Goal: Information Seeking & Learning: Learn about a topic

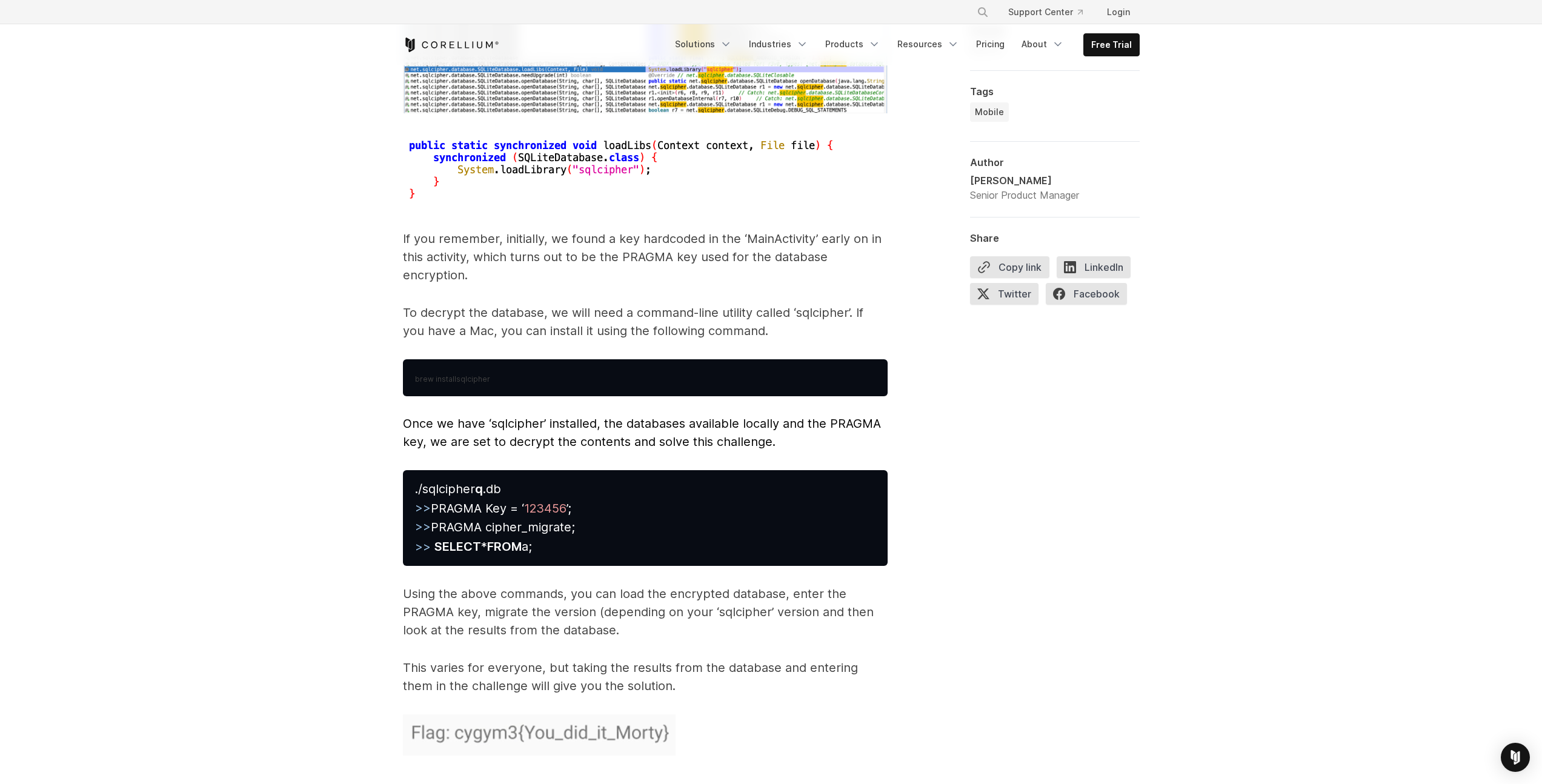
scroll to position [5328, 0]
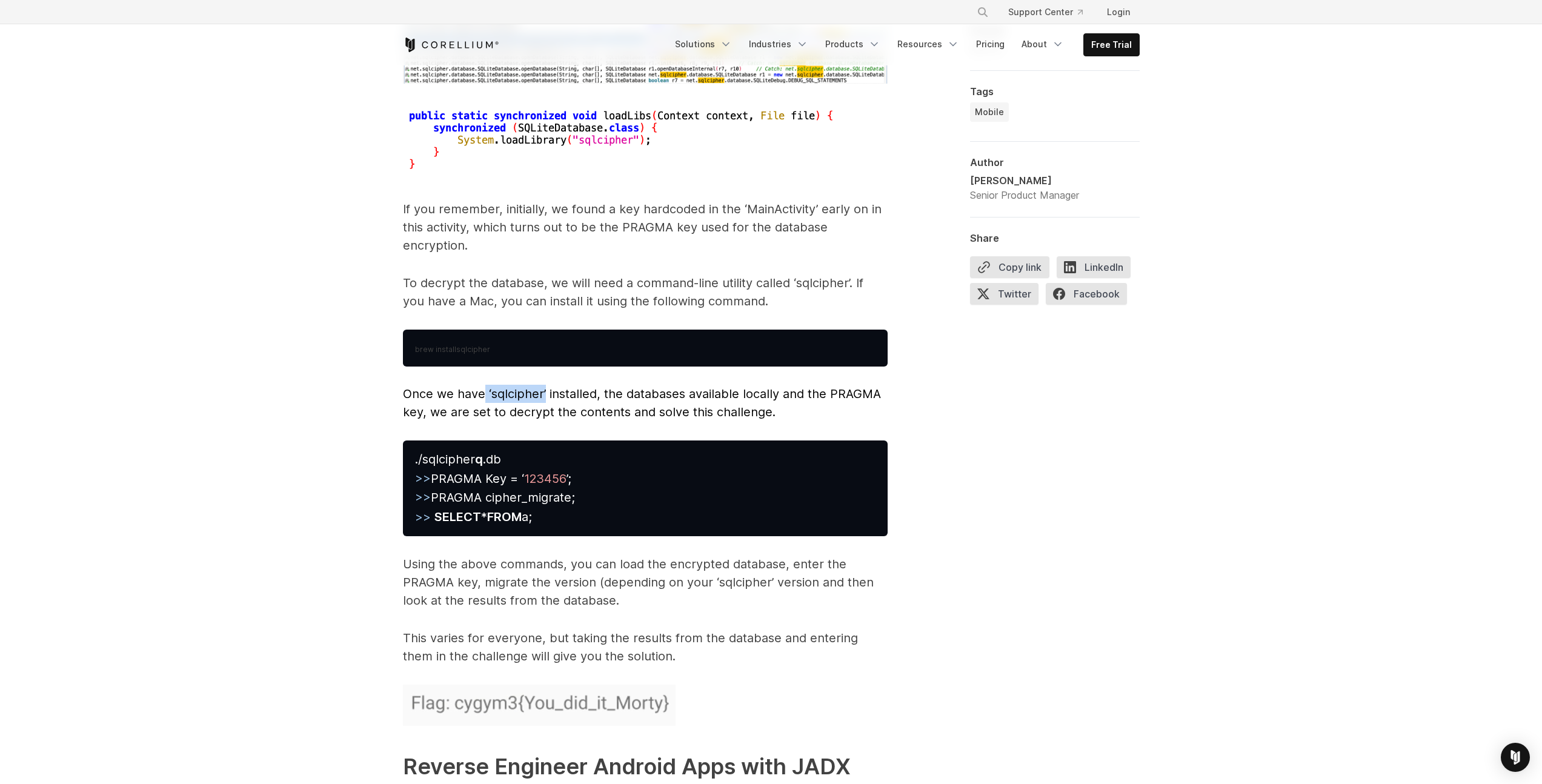
click at [544, 386] on span "Once we have ‘sqlcipher’ installed, the databases available locally and the PRA…" at bounding box center [642, 402] width 479 height 33
click at [545, 386] on span "Once we have ‘sqlcipher’ installed, the databases available locally and the PRA…" at bounding box center [642, 402] width 479 height 33
drag, startPoint x: 583, startPoint y: 376, endPoint x: 664, endPoint y: 376, distance: 81.0
click at [655, 386] on span "Once we have ‘sqlcipher’ installed, the databases available locally and the PRA…" at bounding box center [642, 402] width 479 height 33
drag, startPoint x: 742, startPoint y: 376, endPoint x: 762, endPoint y: 376, distance: 20.0
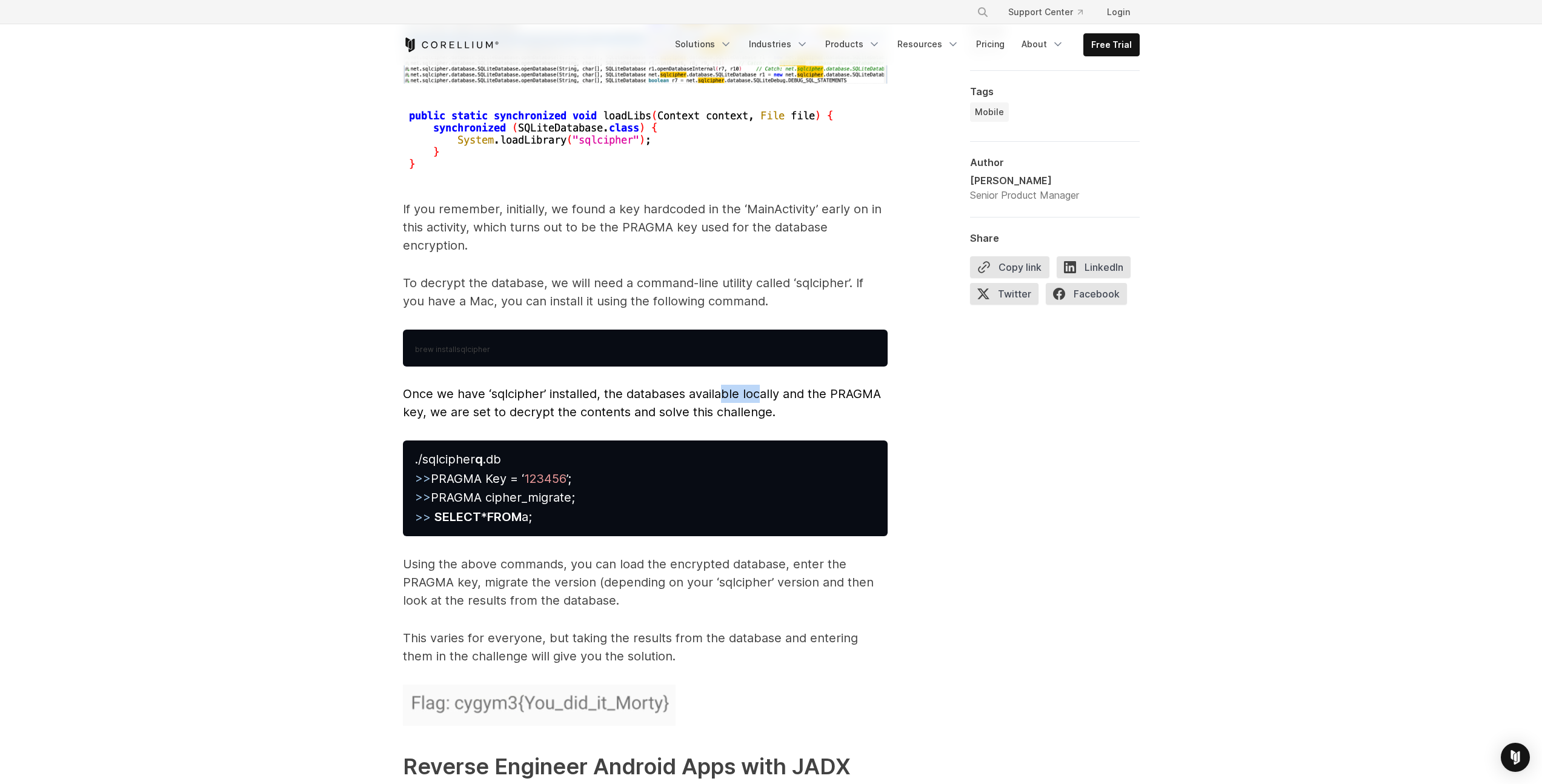
click at [758, 386] on span "Once we have ‘sqlcipher’ installed, the databases available locally and the PRA…" at bounding box center [642, 402] width 479 height 33
drag, startPoint x: 773, startPoint y: 376, endPoint x: 826, endPoint y: 374, distance: 53.0
click at [817, 386] on span "Once we have ‘sqlcipher’ installed, the databases available locally and the PRA…" at bounding box center [642, 402] width 479 height 33
click at [850, 386] on span "Once we have ‘sqlcipher’ installed, the databases available locally and the PRA…" at bounding box center [642, 402] width 479 height 33
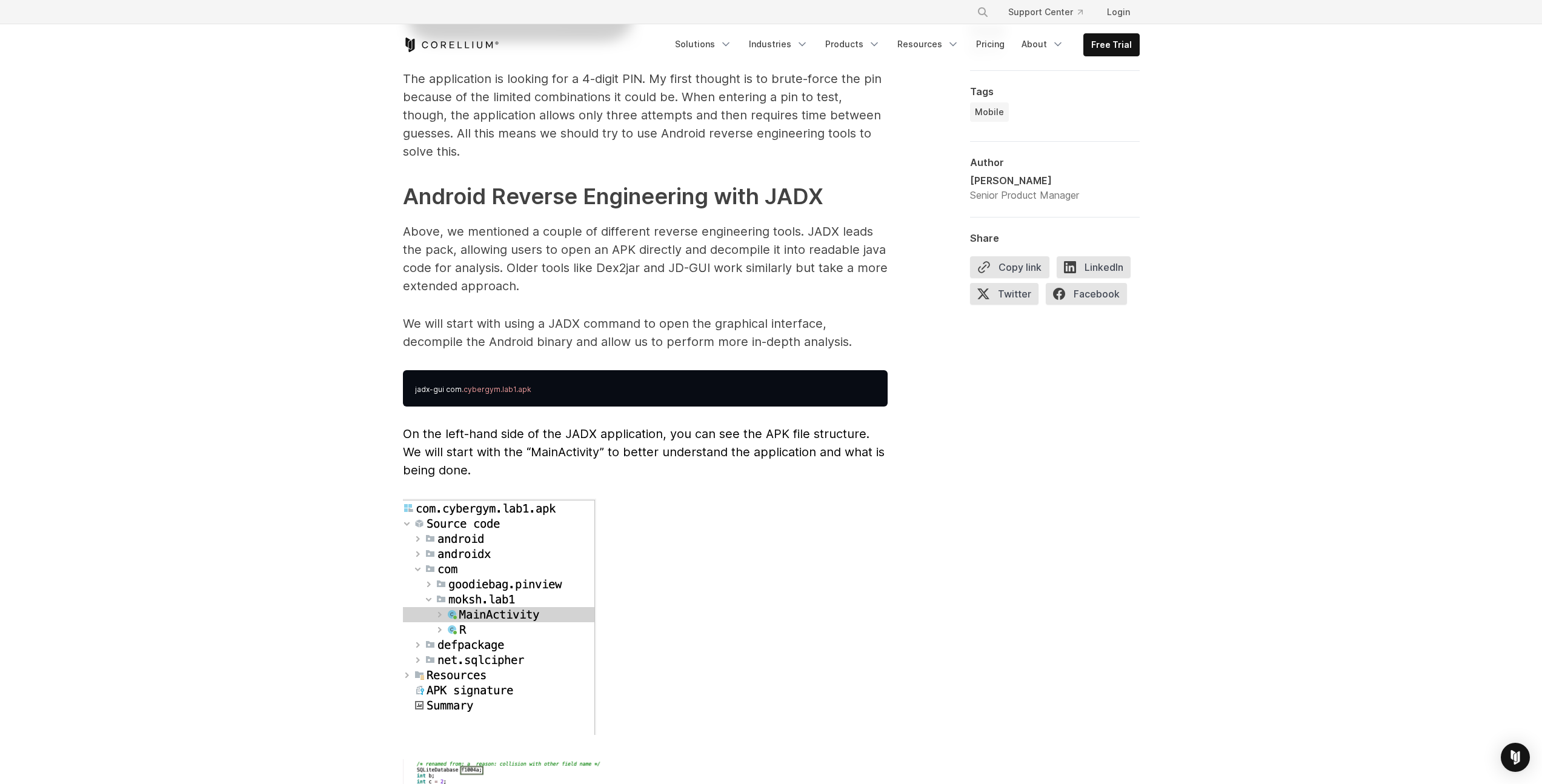
scroll to position [3073, 0]
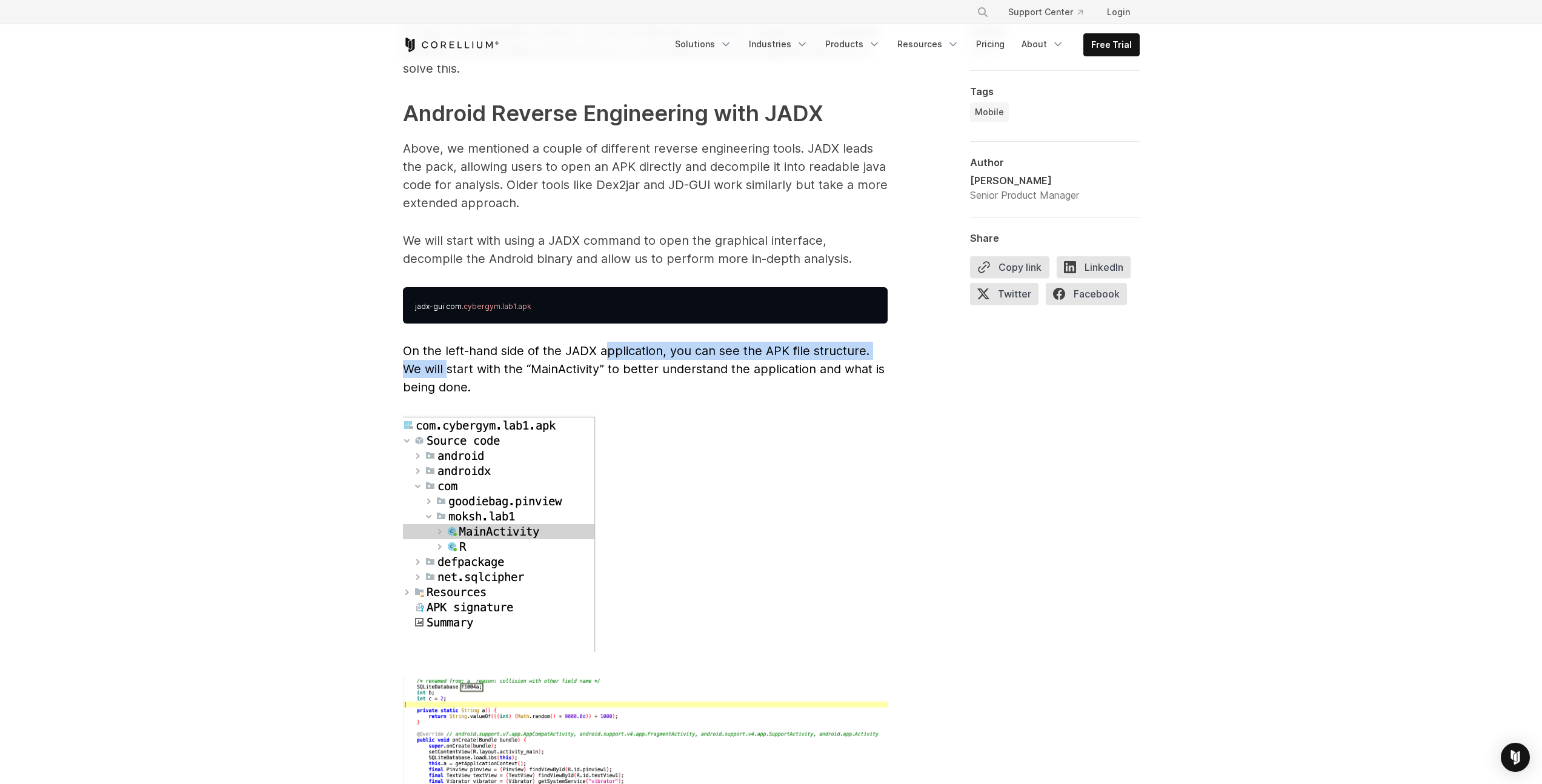
drag, startPoint x: 451, startPoint y: 344, endPoint x: 618, endPoint y: 334, distance: 167.3
click at [610, 343] on span "On the left-hand side of the JADX application, you can see the APK file structu…" at bounding box center [644, 368] width 482 height 51
click at [648, 343] on span "On the left-hand side of the JADX application, you can see the APK file structu…" at bounding box center [644, 368] width 482 height 51
drag, startPoint x: 606, startPoint y: 341, endPoint x: 701, endPoint y: 347, distance: 95.2
click at [666, 342] on p "On the left-hand side of the JADX application, you can see the APK file structu…" at bounding box center [646, 368] width 485 height 55
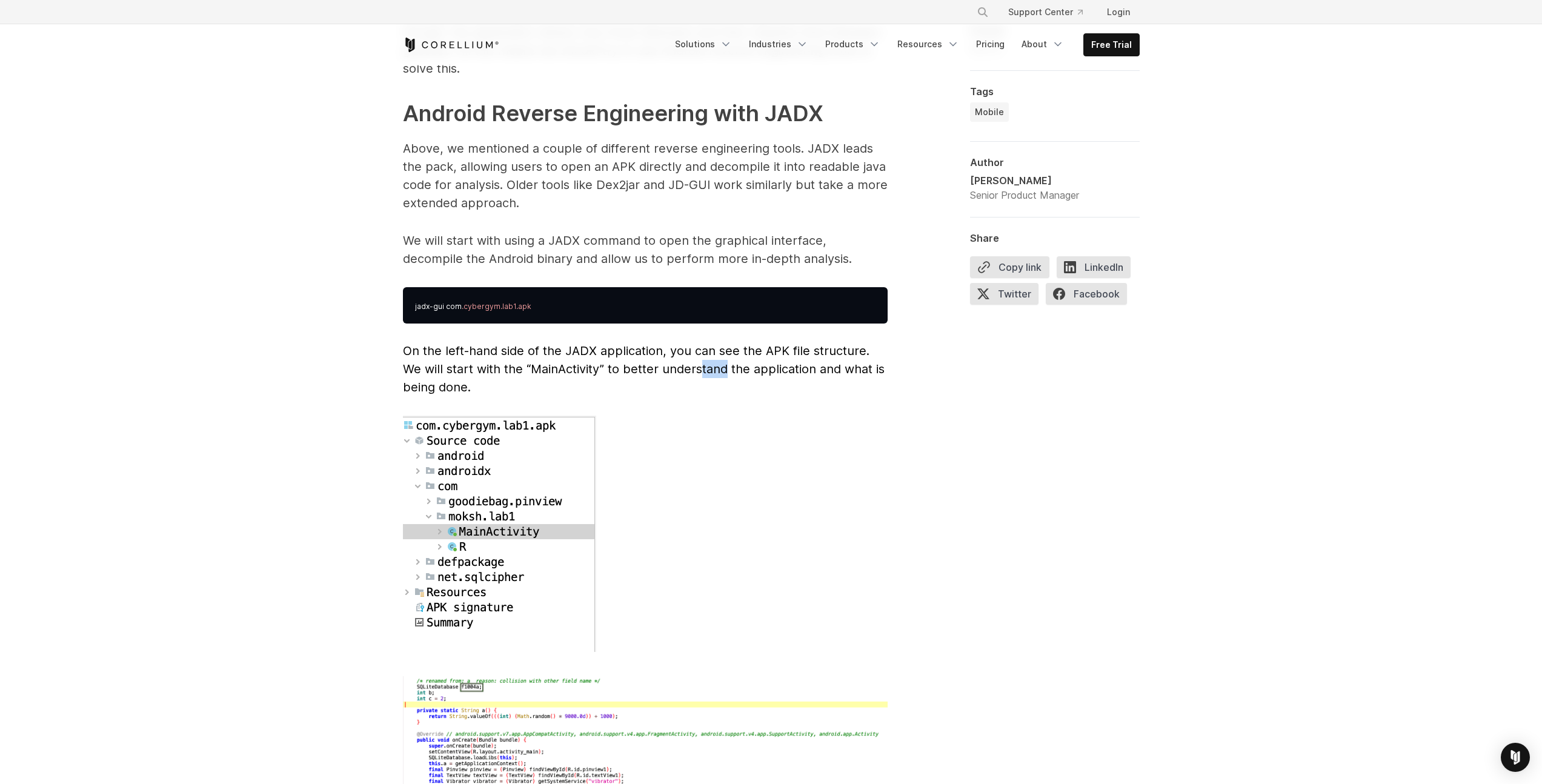
drag, startPoint x: 732, startPoint y: 348, endPoint x: 763, endPoint y: 349, distance: 31.0
click at [733, 348] on span "On the left-hand side of the JADX application, you can see the APK file structu…" at bounding box center [644, 368] width 482 height 51
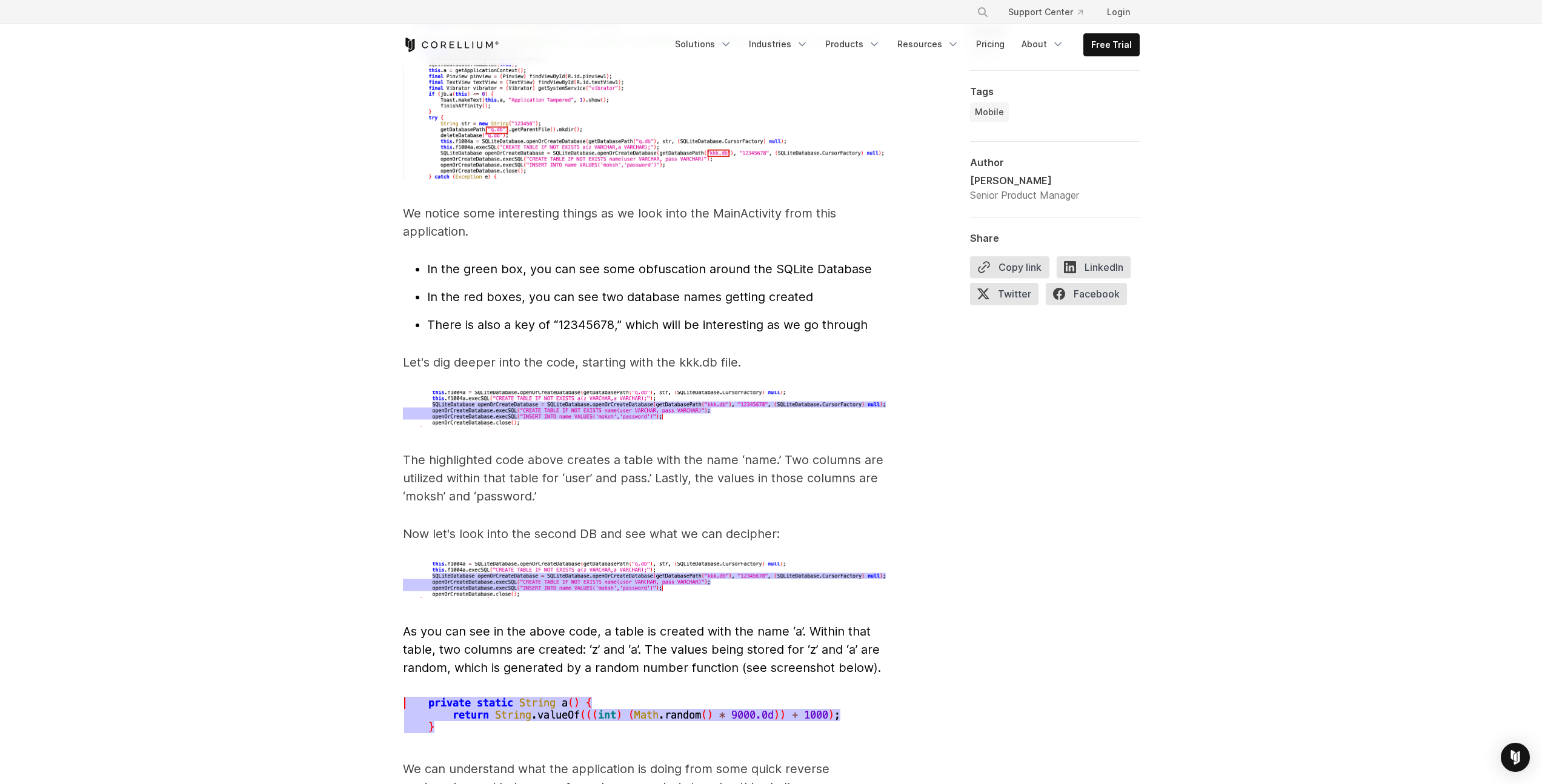
scroll to position [3781, 0]
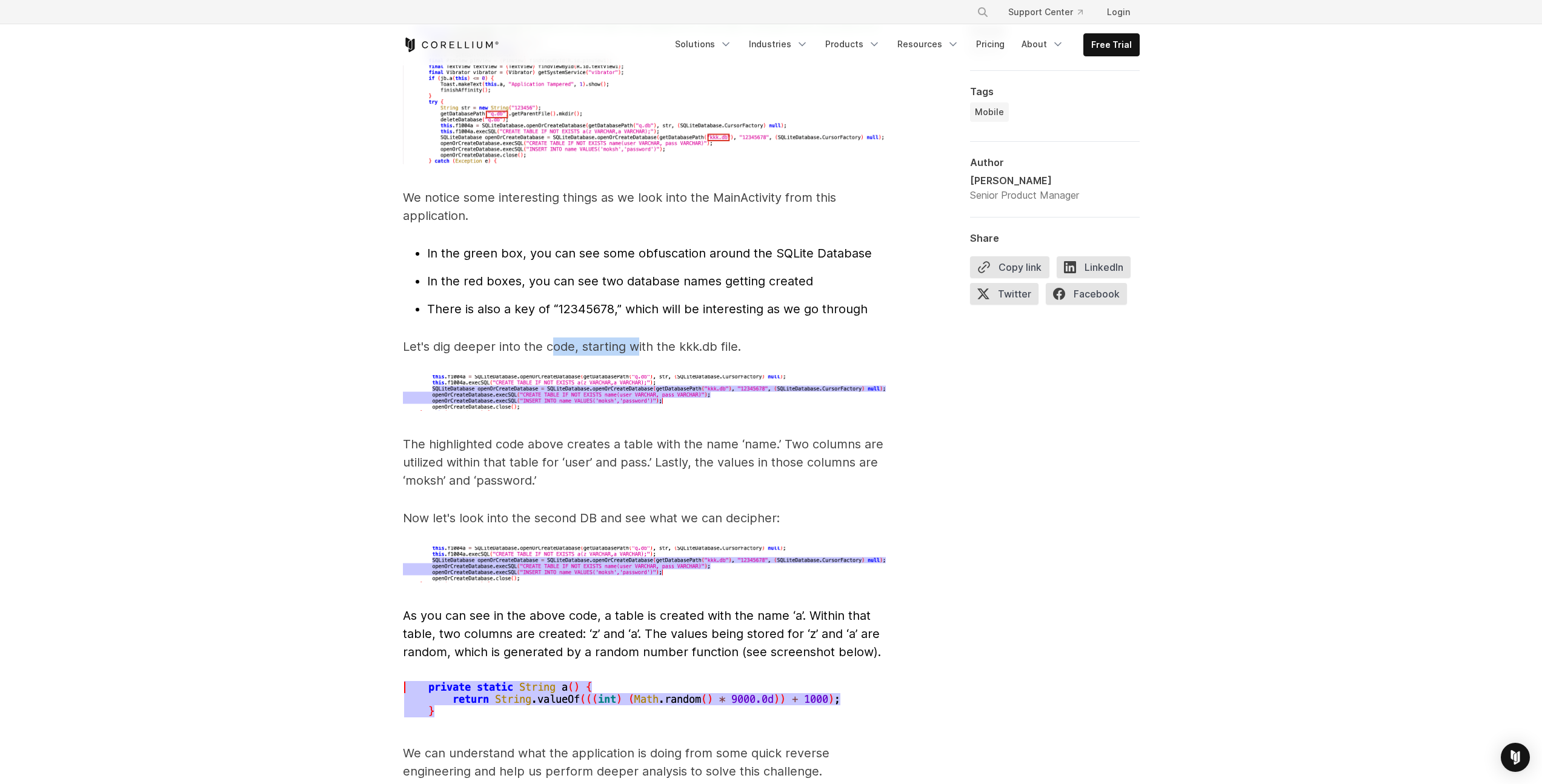
drag, startPoint x: 629, startPoint y: 325, endPoint x: 645, endPoint y: 341, distance: 22.6
click at [640, 337] on p "Let's dig deeper into the code, starting with the kkk.db file." at bounding box center [646, 346] width 485 height 18
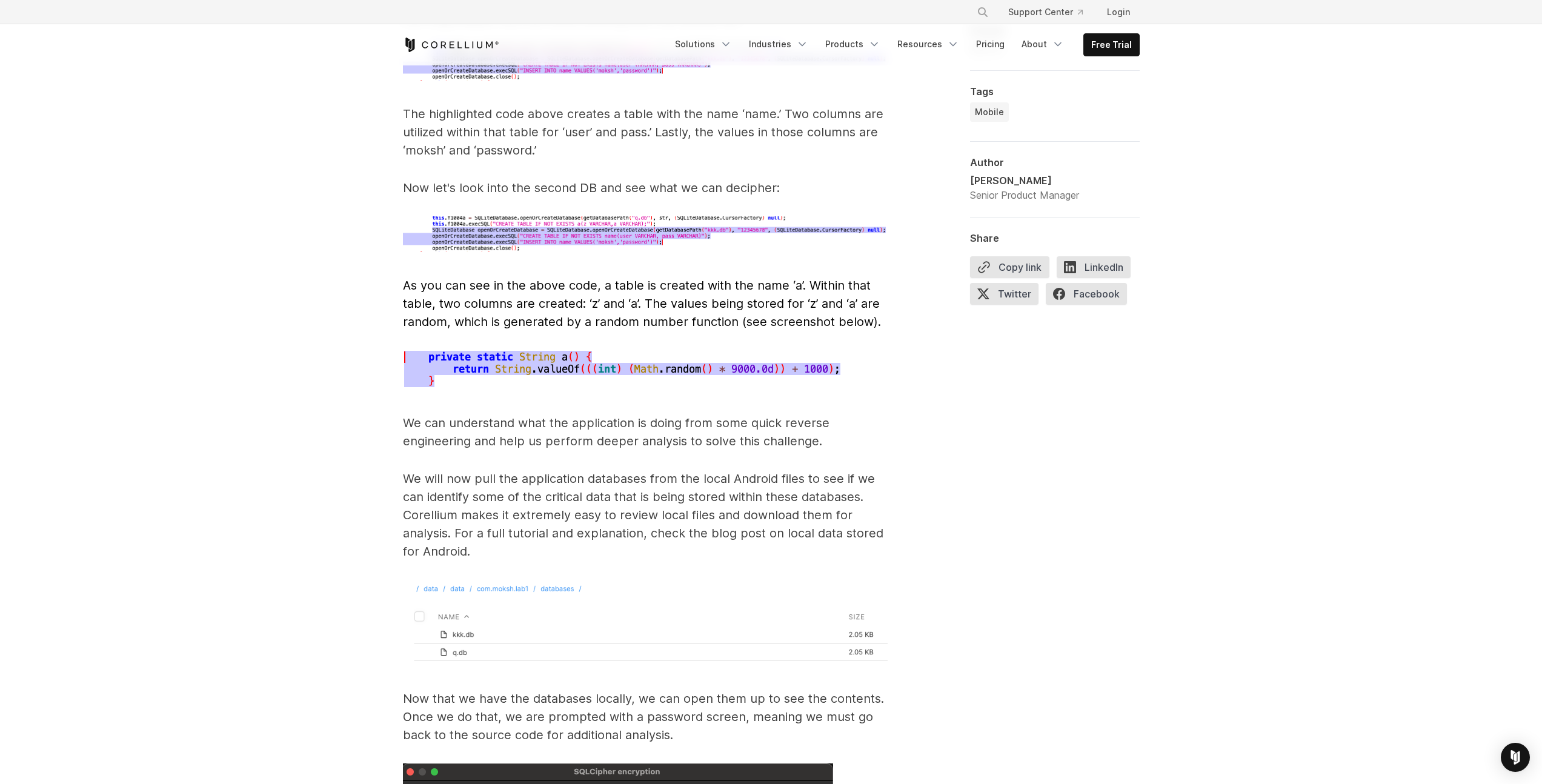
scroll to position [4130, 0]
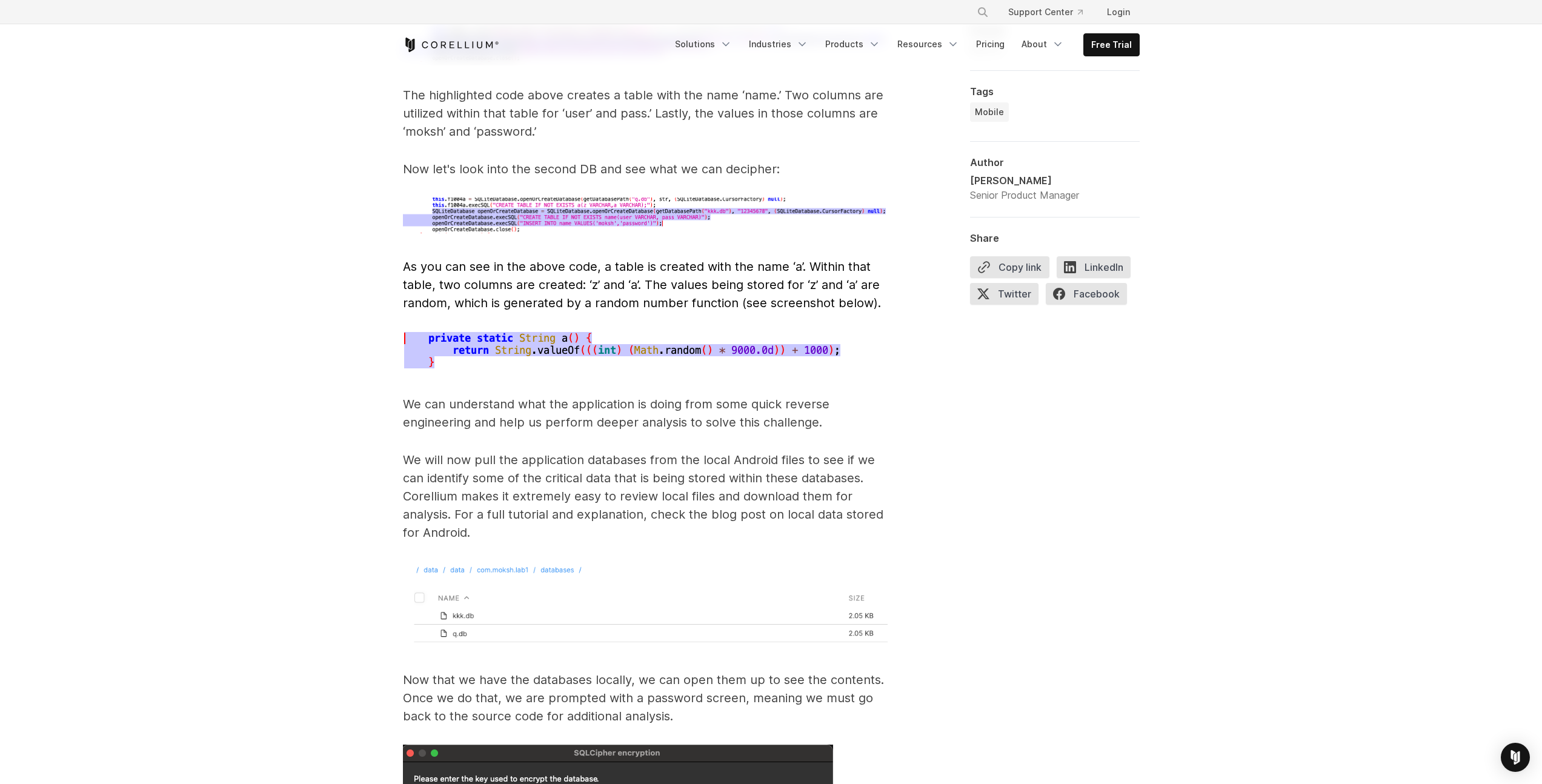
drag, startPoint x: 496, startPoint y: 375, endPoint x: 601, endPoint y: 375, distance: 105.0
drag, startPoint x: 691, startPoint y: 384, endPoint x: 737, endPoint y: 388, distance: 46.2
click at [735, 395] on p "We can understand what the application is doing from some quick reverse enginee…" at bounding box center [646, 413] width 485 height 37
click at [769, 395] on p "We can understand what the application is doing from some quick reverse enginee…" at bounding box center [646, 413] width 485 height 37
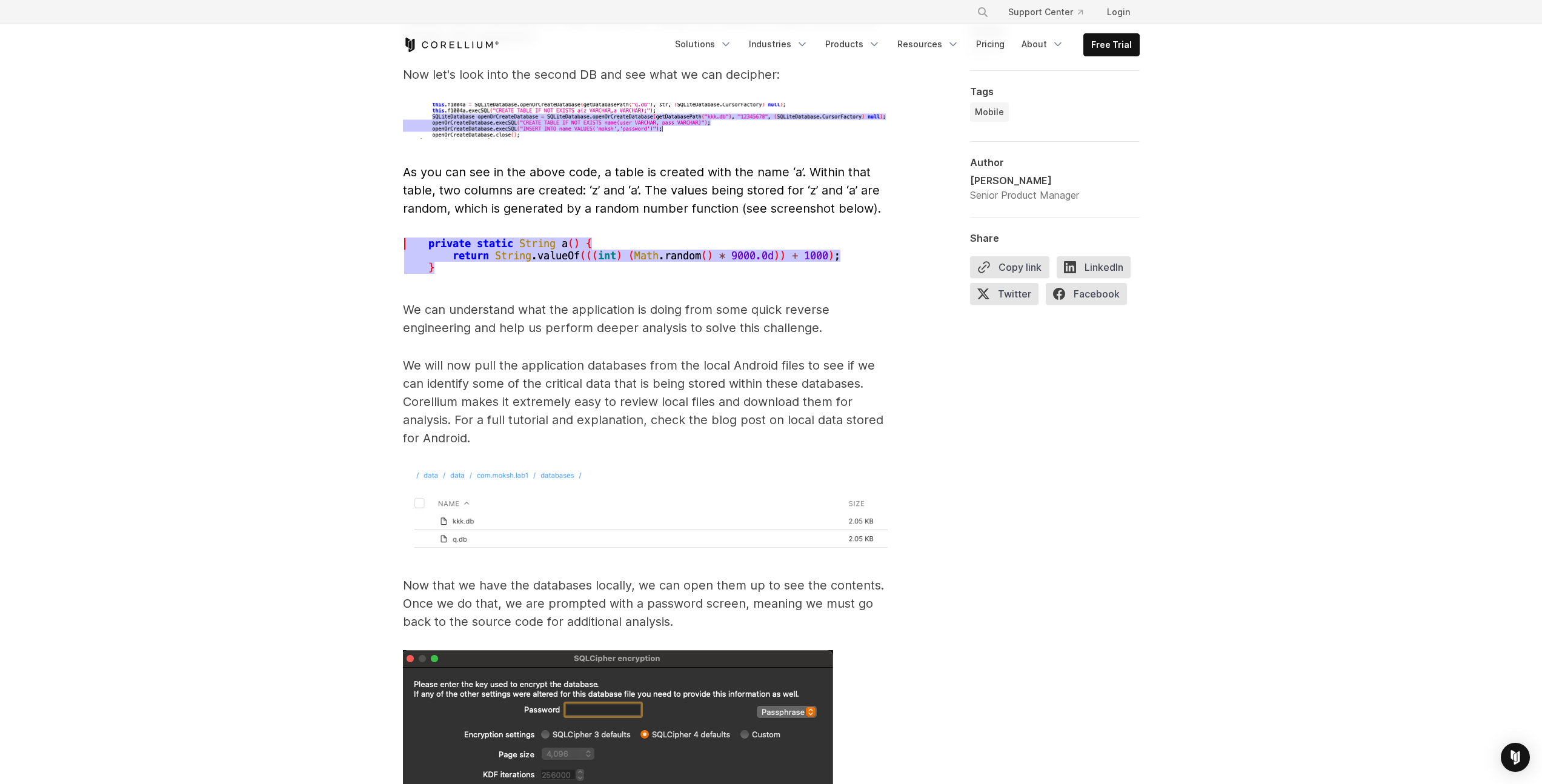
scroll to position [4226, 0]
drag, startPoint x: 616, startPoint y: 285, endPoint x: 711, endPoint y: 295, distance: 95.5
click at [696, 299] on p "We can understand what the application is doing from some quick reverse enginee…" at bounding box center [646, 316] width 485 height 37
drag, startPoint x: 701, startPoint y: 291, endPoint x: 760, endPoint y: 291, distance: 59.0
click at [759, 299] on p "We can understand what the application is doing from some quick reverse enginee…" at bounding box center [646, 316] width 485 height 37
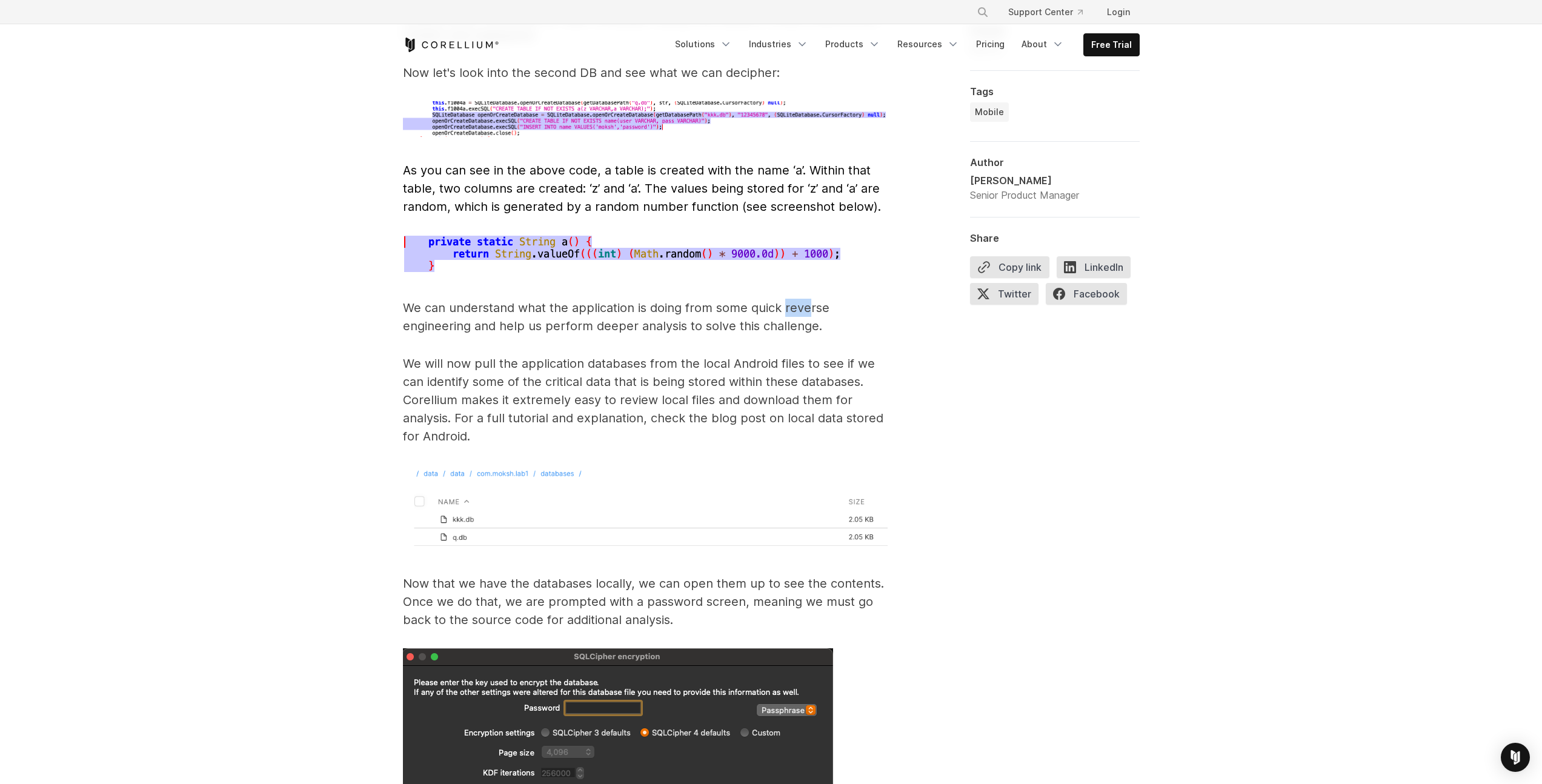
drag, startPoint x: 784, startPoint y: 290, endPoint x: 809, endPoint y: 289, distance: 25.0
click at [808, 299] on p "We can understand what the application is doing from some quick reverse enginee…" at bounding box center [646, 316] width 485 height 37
drag, startPoint x: 585, startPoint y: 308, endPoint x: 617, endPoint y: 307, distance: 32.0
click at [612, 307] on p "We can understand what the application is doing from some quick reverse enginee…" at bounding box center [646, 316] width 485 height 37
click at [655, 307] on p "We can understand what the application is doing from some quick reverse enginee…" at bounding box center [646, 316] width 485 height 37
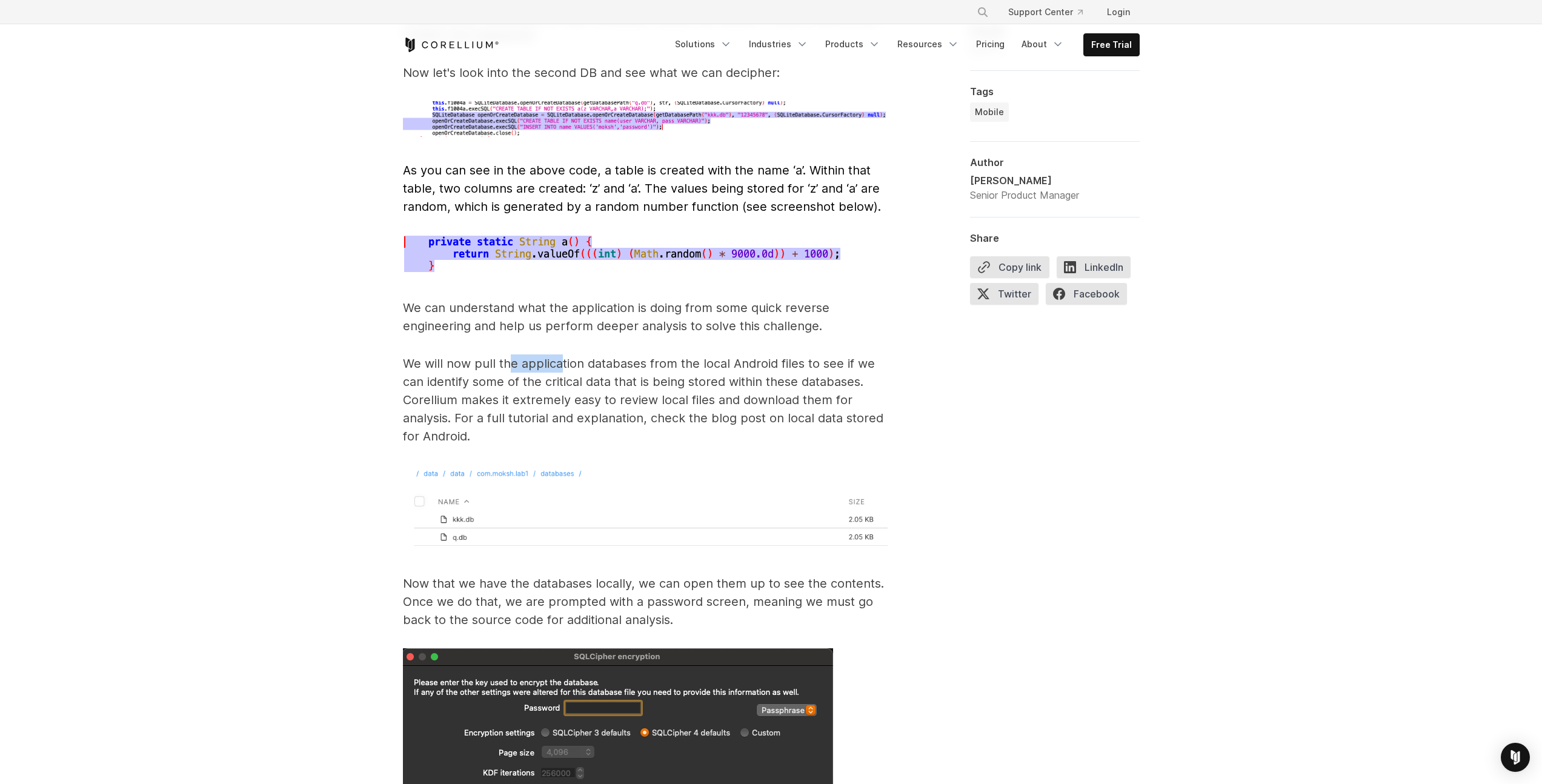
drag, startPoint x: 509, startPoint y: 343, endPoint x: 604, endPoint y: 342, distance: 95.0
click at [568, 354] on p "We will now pull the application databases from the local Android files to see …" at bounding box center [646, 400] width 485 height 91
click at [611, 354] on p "We will now pull the application databases from the local Android files to see …" at bounding box center [646, 400] width 485 height 91
drag, startPoint x: 493, startPoint y: 365, endPoint x: 566, endPoint y: 361, distance: 73.1
click at [566, 361] on p "We will now pull the application databases from the local Android files to see …" at bounding box center [646, 400] width 485 height 91
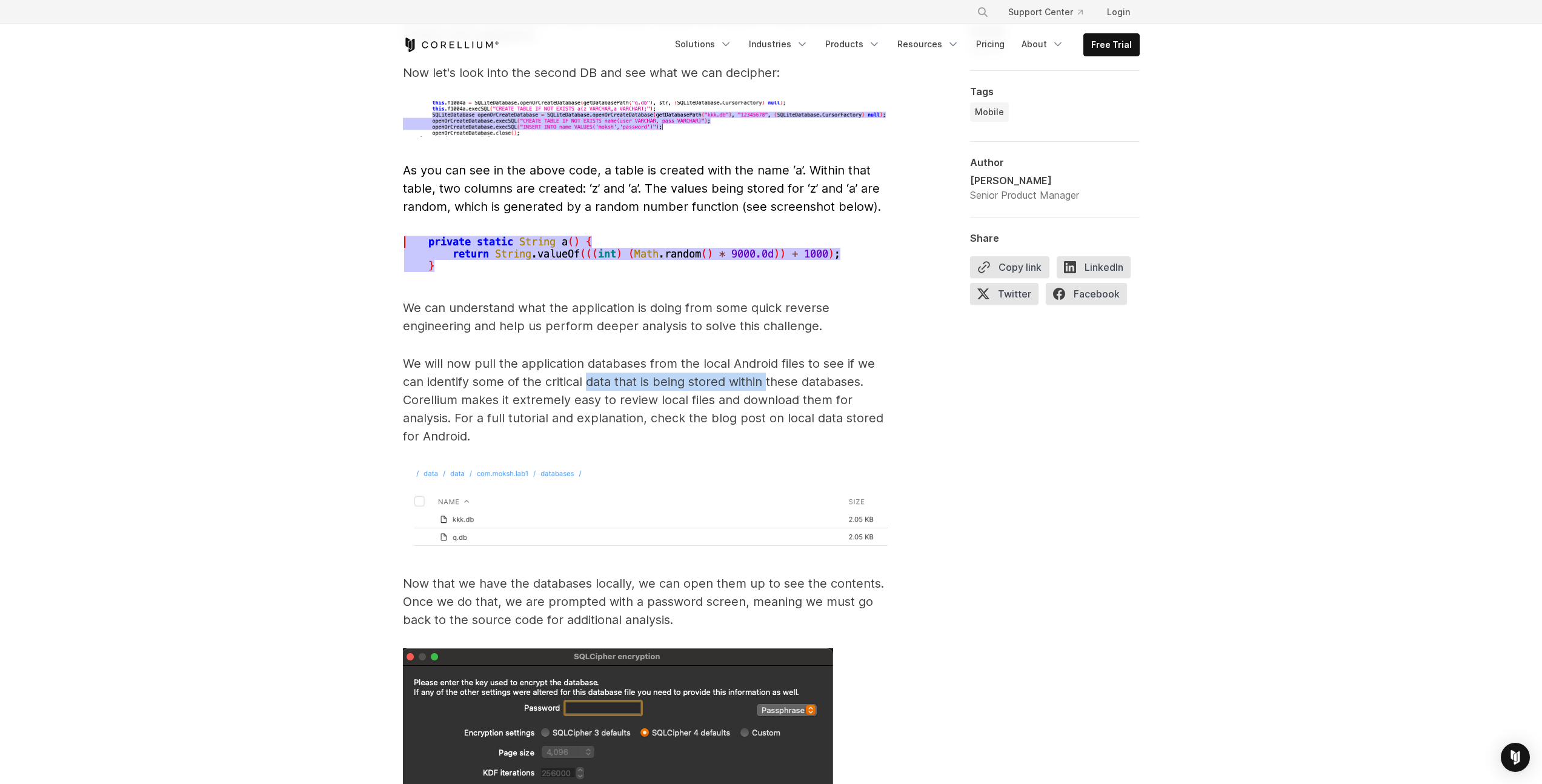
drag, startPoint x: 602, startPoint y: 363, endPoint x: 779, endPoint y: 366, distance: 177.0
click at [770, 366] on p "We will now pull the application databases from the local Android files to see …" at bounding box center [646, 400] width 485 height 91
drag, startPoint x: 802, startPoint y: 366, endPoint x: 841, endPoint y: 366, distance: 39.0
click at [841, 366] on p "We will now pull the application databases from the local Android files to see …" at bounding box center [646, 400] width 485 height 91
drag, startPoint x: 444, startPoint y: 381, endPoint x: 479, endPoint y: 381, distance: 35.0
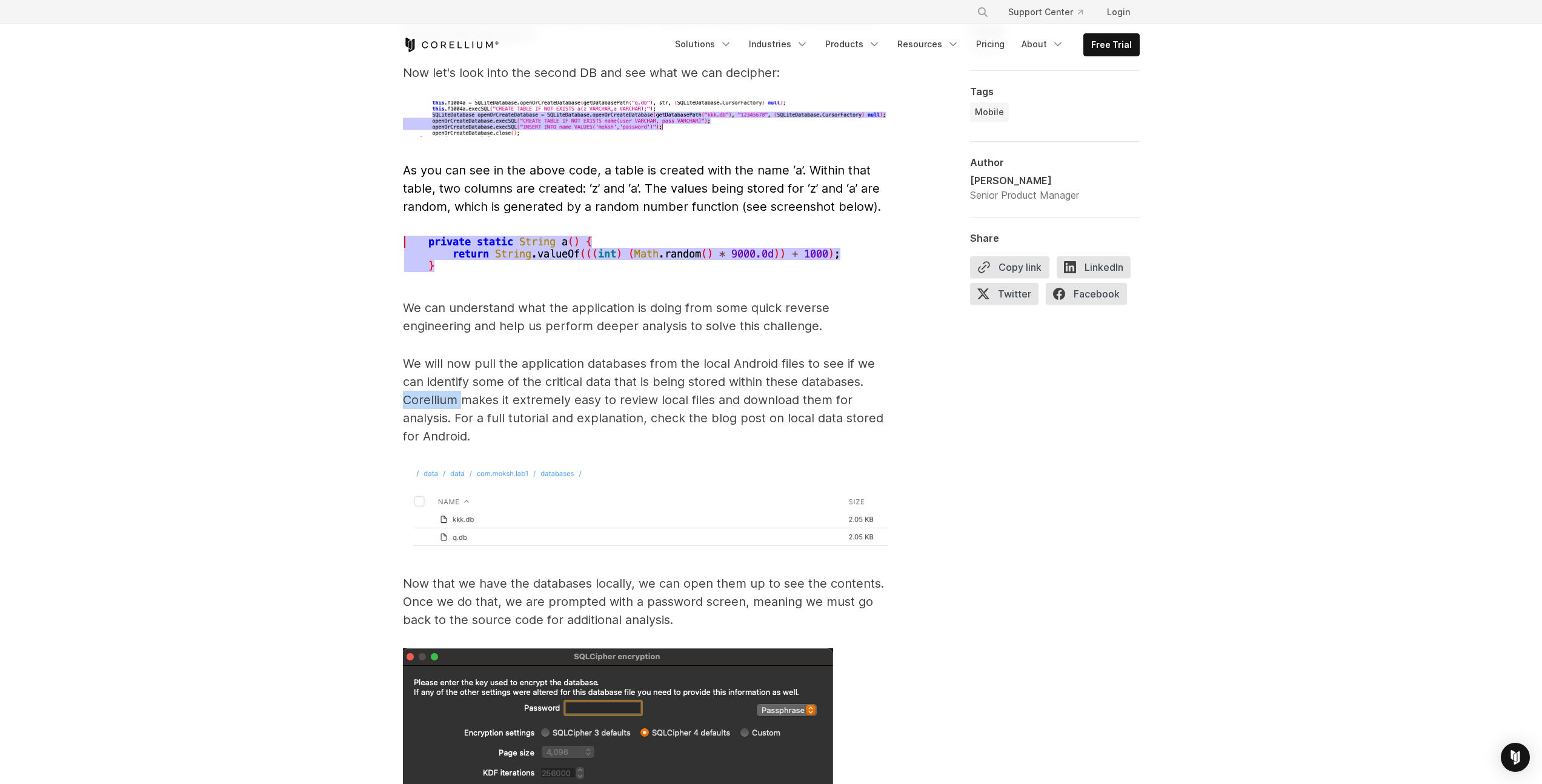
click at [460, 381] on p "We will now pull the application databases from the local Android files to see …" at bounding box center [646, 400] width 485 height 91
drag, startPoint x: 527, startPoint y: 381, endPoint x: 606, endPoint y: 378, distance: 79.1
click at [604, 379] on p "We will now pull the application databases from the local Android files to see …" at bounding box center [646, 400] width 485 height 91
click at [617, 397] on p "We will now pull the application databases from the local Android files to see …" at bounding box center [646, 400] width 485 height 91
drag, startPoint x: 675, startPoint y: 396, endPoint x: 683, endPoint y: 396, distance: 8.0
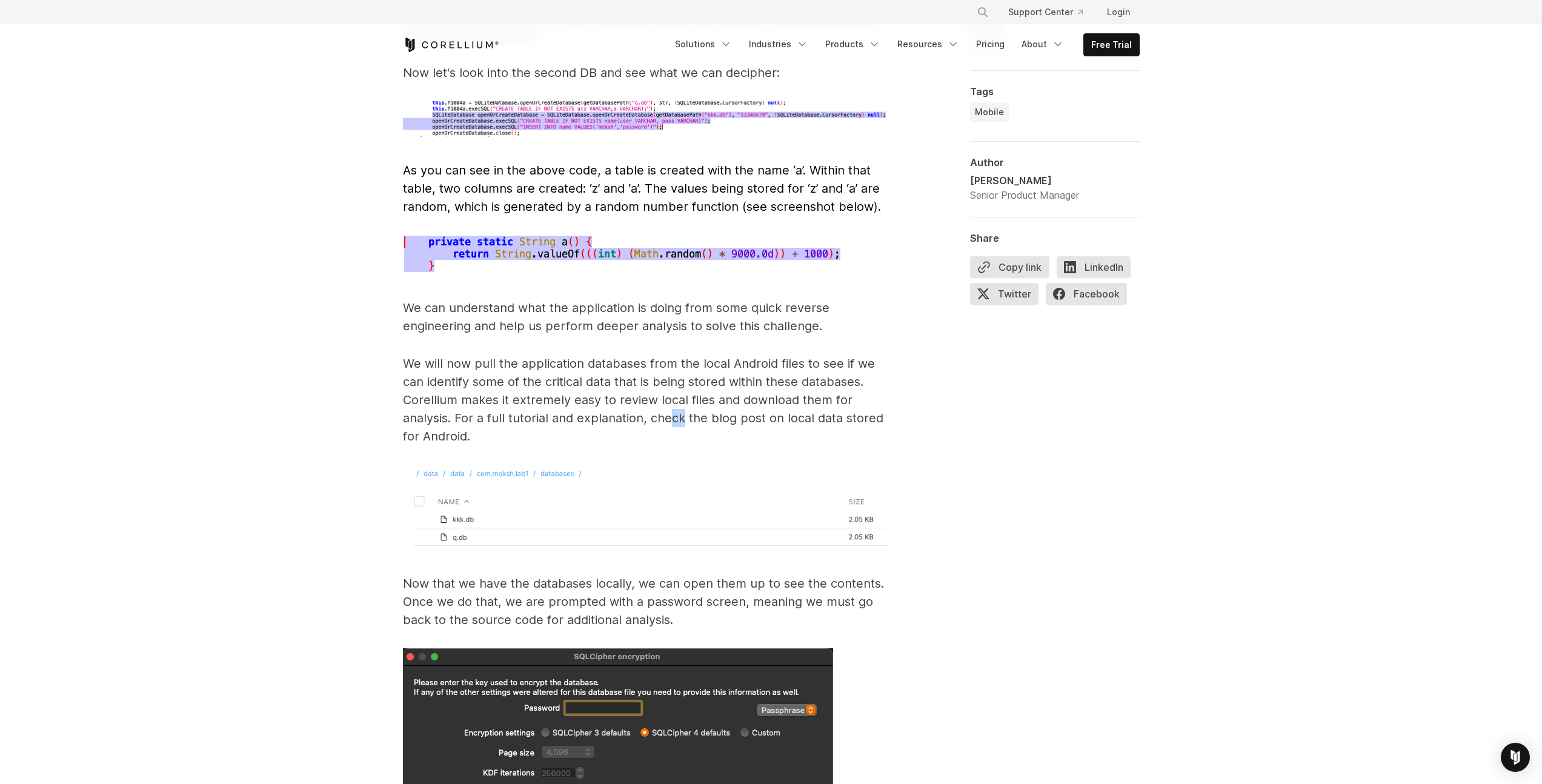
click at [683, 396] on p "We will now pull the application databases from the local Android files to see …" at bounding box center [646, 400] width 485 height 91
drag, startPoint x: 717, startPoint y: 396, endPoint x: 731, endPoint y: 397, distance: 14.0
click at [729, 397] on p "We will now pull the application databases from the local Android files to see …" at bounding box center [646, 400] width 485 height 91
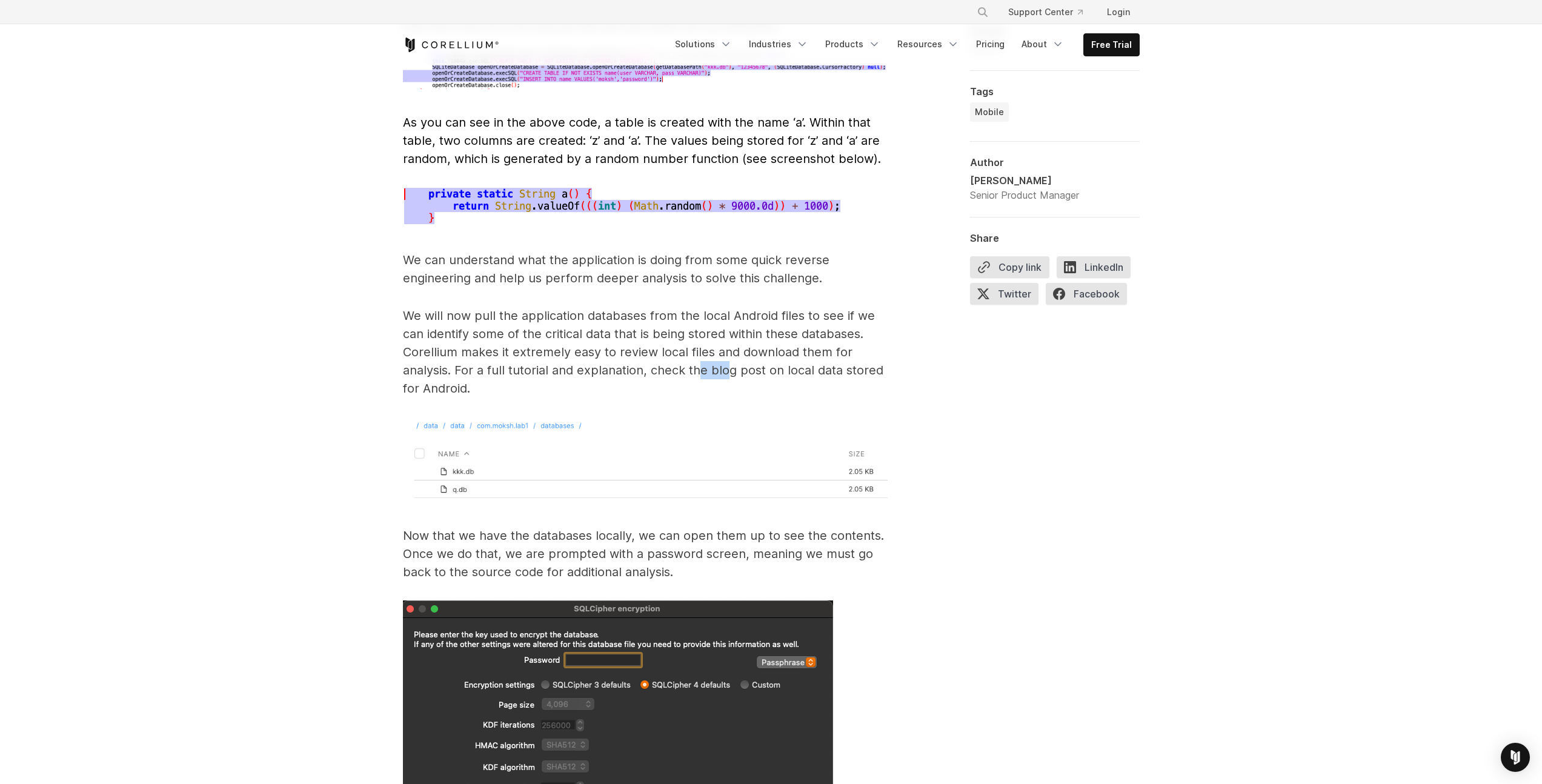
scroll to position [4307, 0]
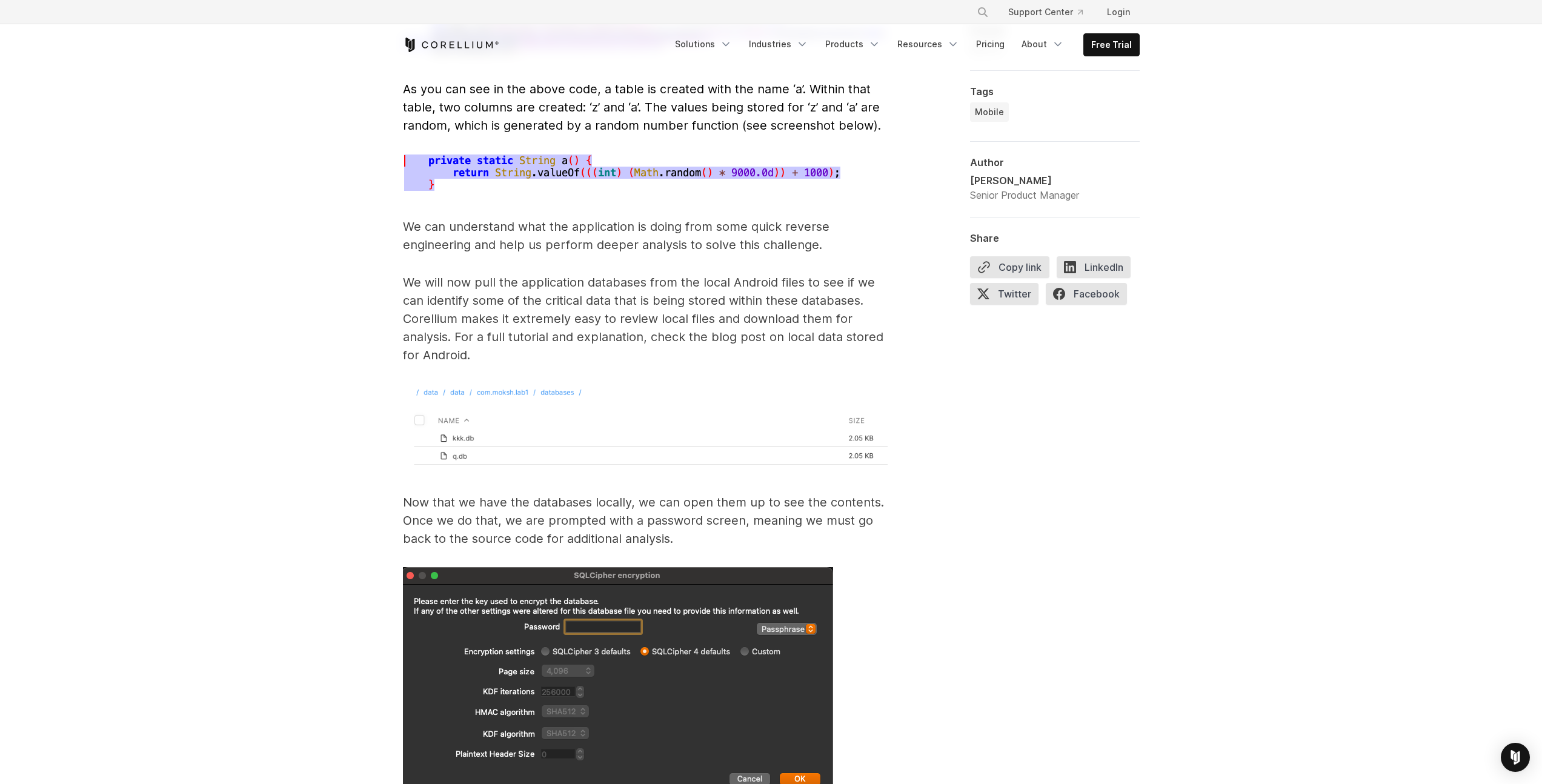
click at [733, 320] on p "We will now pull the application databases from the local Android files to see …" at bounding box center [646, 319] width 485 height 91
drag, startPoint x: 784, startPoint y: 317, endPoint x: 810, endPoint y: 333, distance: 30.5
click at [810, 333] on p "We will now pull the application databases from the local Android files to see …" at bounding box center [646, 319] width 485 height 91
copy p "local data stored for Android."
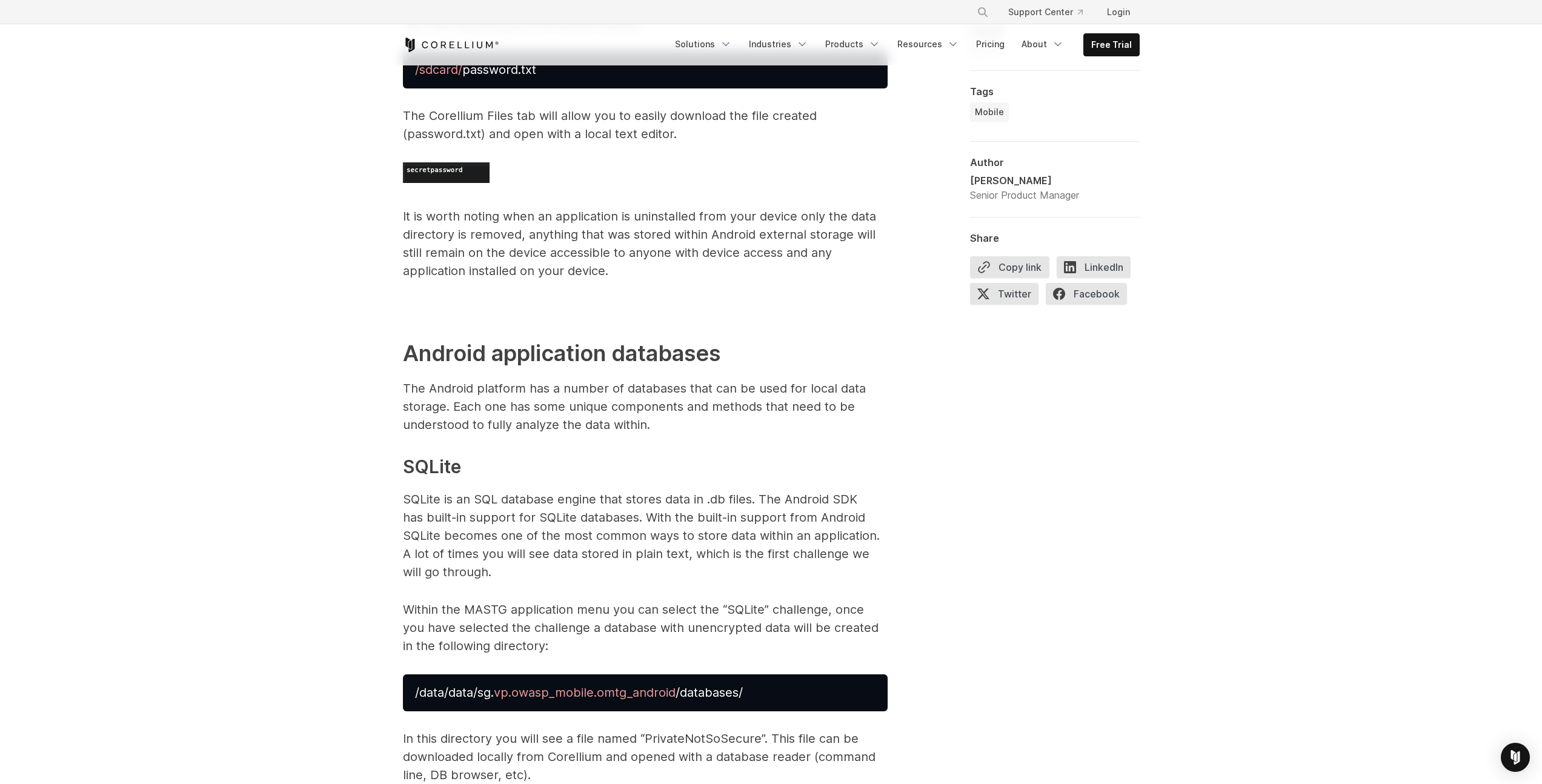
scroll to position [2493, 0]
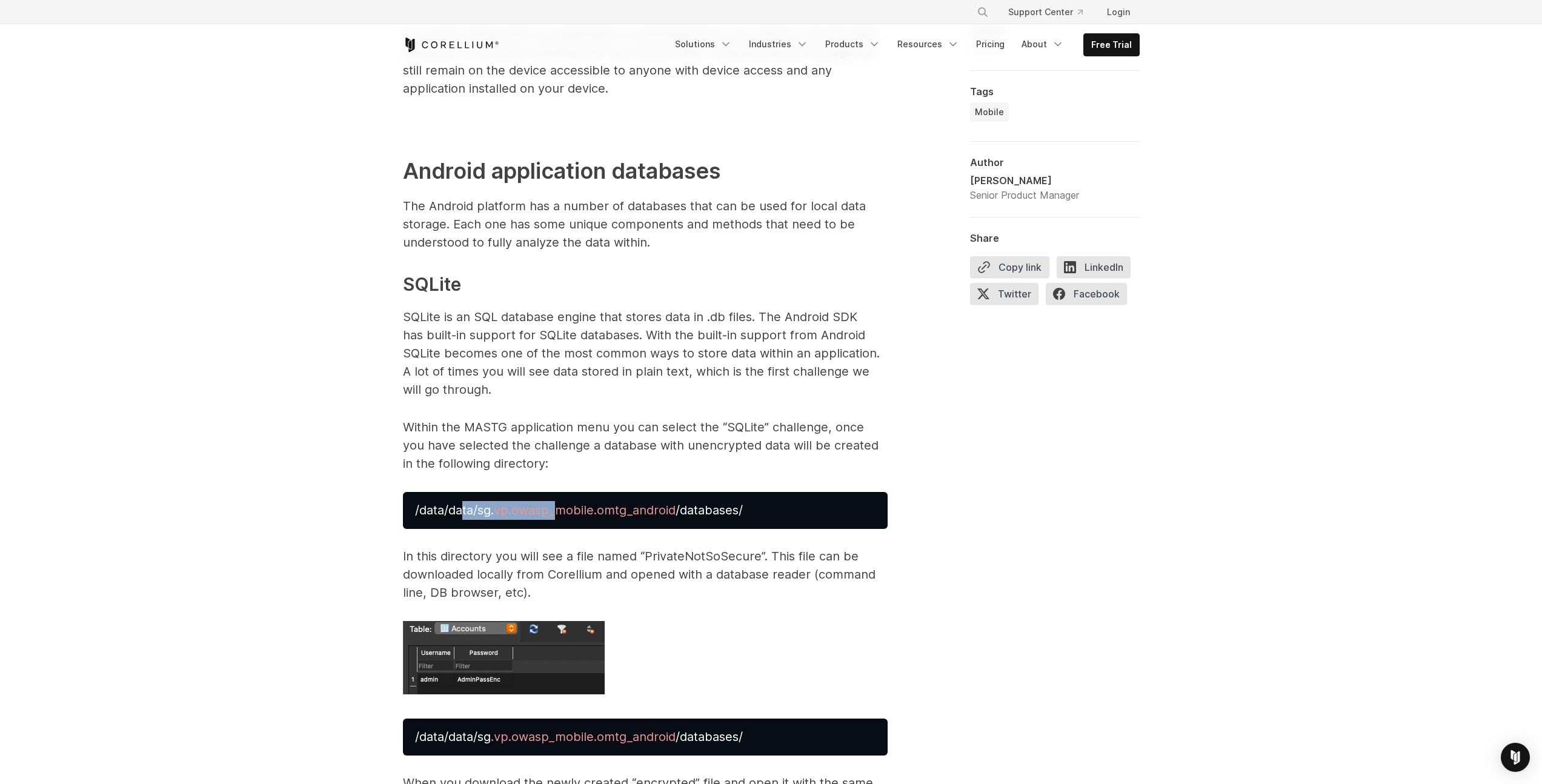
drag, startPoint x: 467, startPoint y: 494, endPoint x: 561, endPoint y: 487, distance: 94.3
click at [561, 502] on span "/data/data/sg . vp.owasp_mobile.omtg_android /databases/" at bounding box center [579, 510] width 328 height 14
click at [562, 502] on span "vp.owasp_mobile.omtg_android" at bounding box center [584, 510] width 182 height 14
drag, startPoint x: 637, startPoint y: 322, endPoint x: 668, endPoint y: 318, distance: 31.3
click at [648, 322] on p "SQLite is an SQL database engine that stores data in .db files. The Android SDK…" at bounding box center [646, 353] width 485 height 91
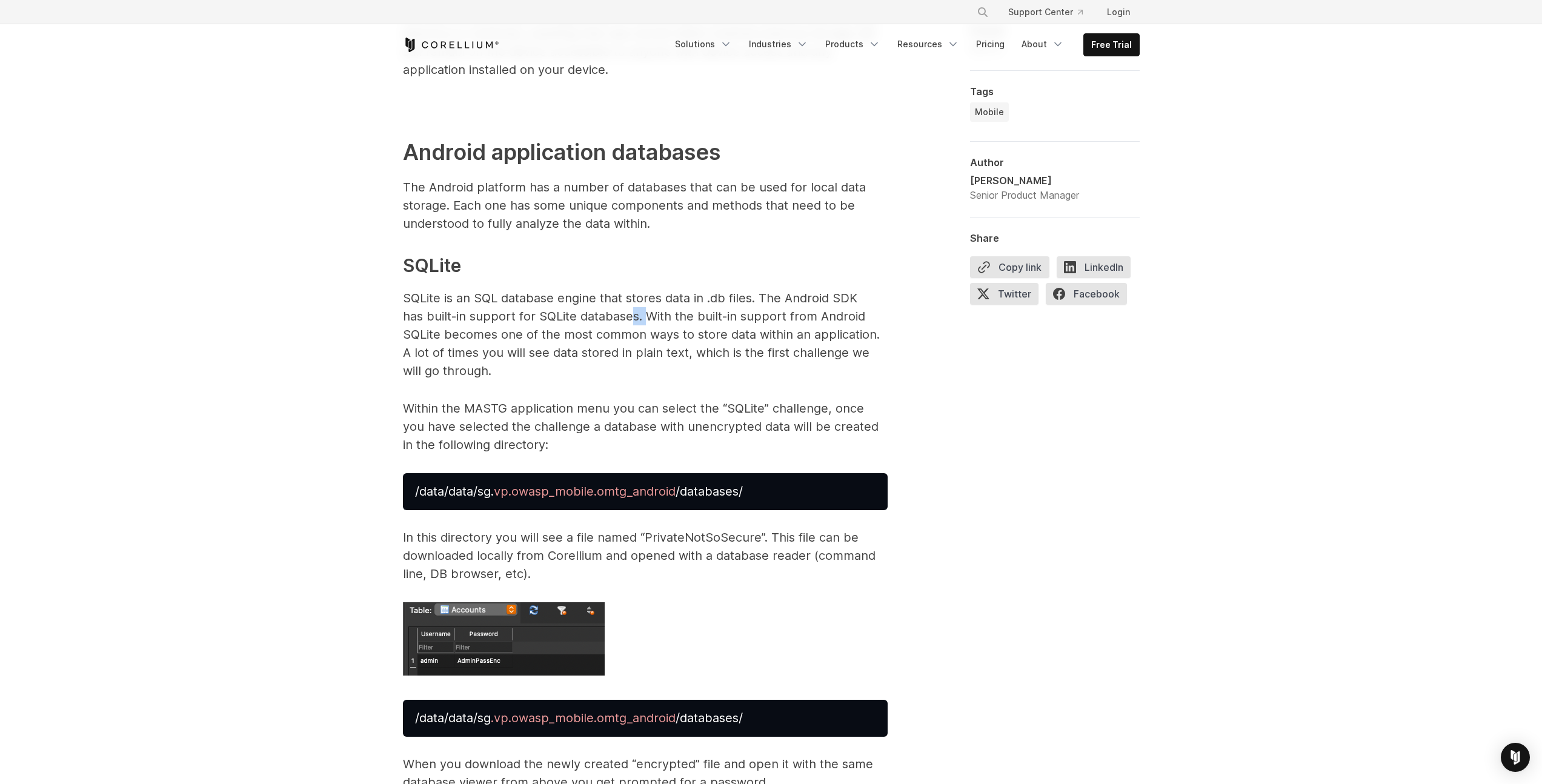
scroll to position [2516, 0]
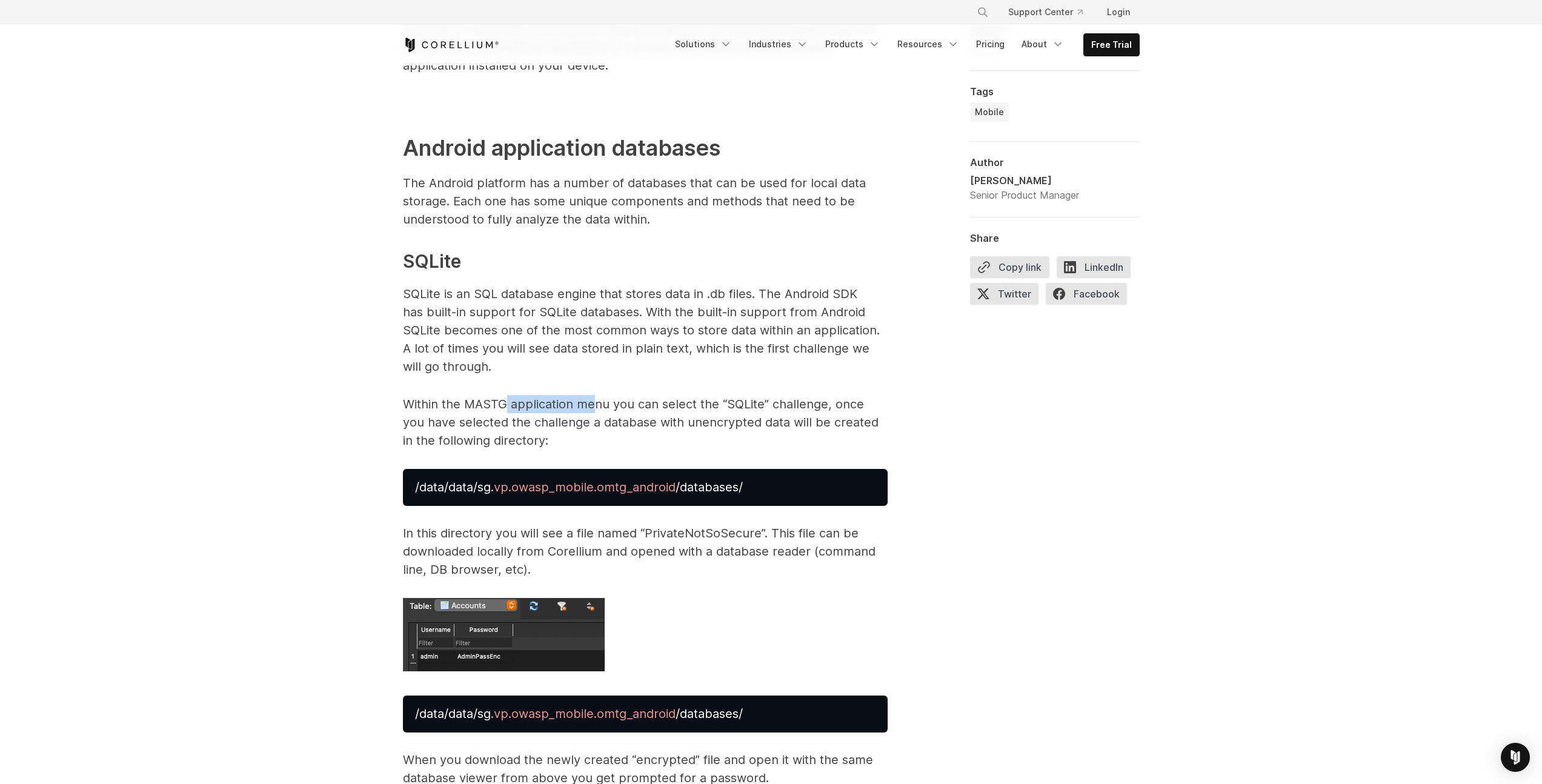
drag, startPoint x: 506, startPoint y: 386, endPoint x: 595, endPoint y: 384, distance: 89.0
click at [595, 395] on p "Within the MASTG application menu you can select the “SQLite” challenge, once y…" at bounding box center [646, 422] width 485 height 55
click at [624, 395] on p "Within the MASTG application menu you can select the “SQLite” challenge, once y…" at bounding box center [646, 422] width 485 height 55
drag, startPoint x: 651, startPoint y: 386, endPoint x: 670, endPoint y: 385, distance: 19.0
click at [665, 395] on p "Within the MASTG application menu you can select the “SQLite” challenge, once y…" at bounding box center [646, 422] width 485 height 55
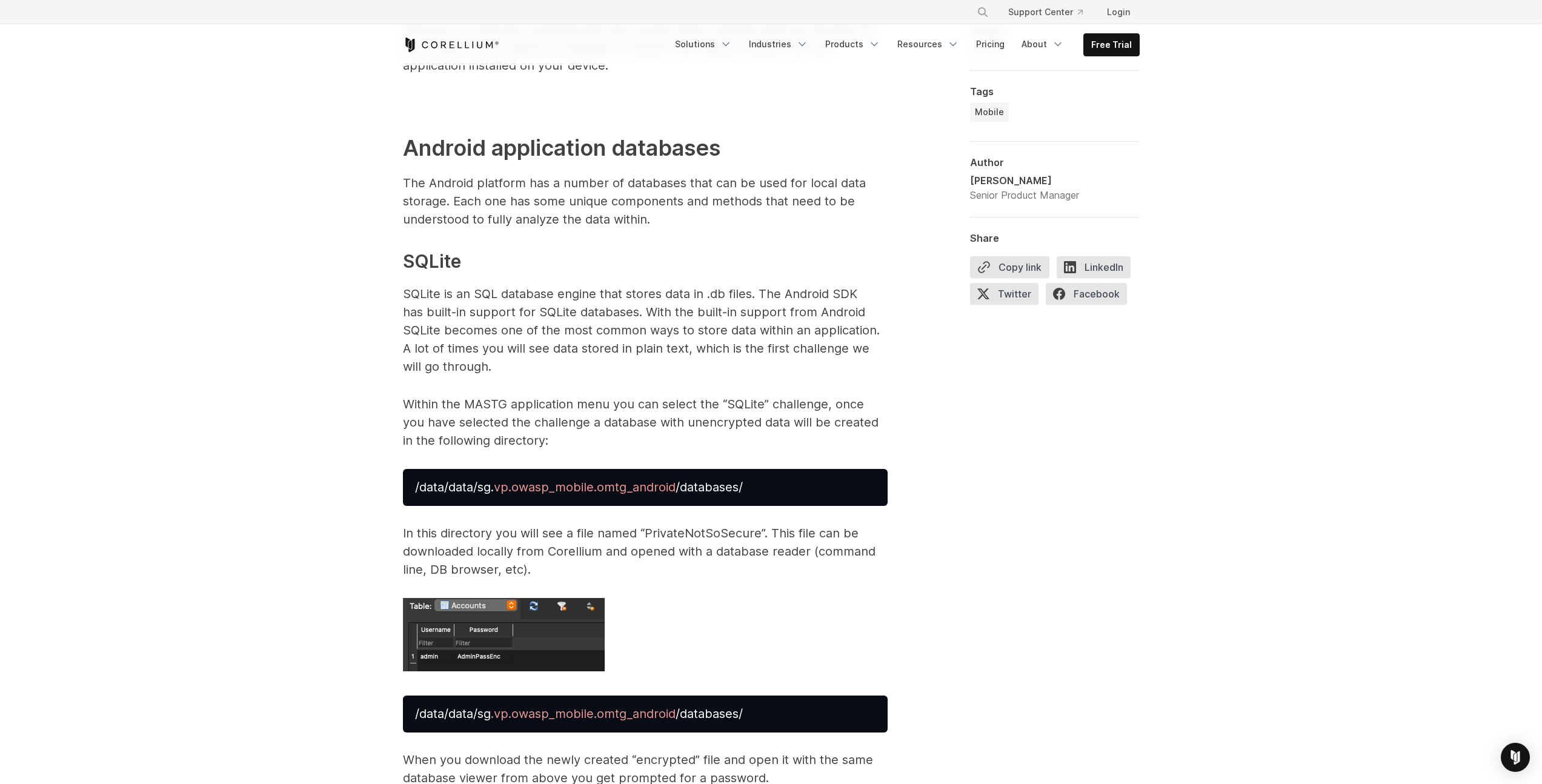
click at [694, 395] on p "Within the MASTG application menu you can select the “SQLite” challenge, once y…" at bounding box center [646, 422] width 485 height 55
drag, startPoint x: 733, startPoint y: 388, endPoint x: 746, endPoint y: 388, distance: 13.0
click at [744, 395] on p "Within the MASTG application menu you can select the “SQLite” challenge, once y…" at bounding box center [646, 422] width 485 height 55
drag, startPoint x: 814, startPoint y: 385, endPoint x: 821, endPoint y: 385, distance: 7.0
click at [820, 395] on p "Within the MASTG application menu you can select the “SQLite” challenge, once y…" at bounding box center [646, 422] width 485 height 55
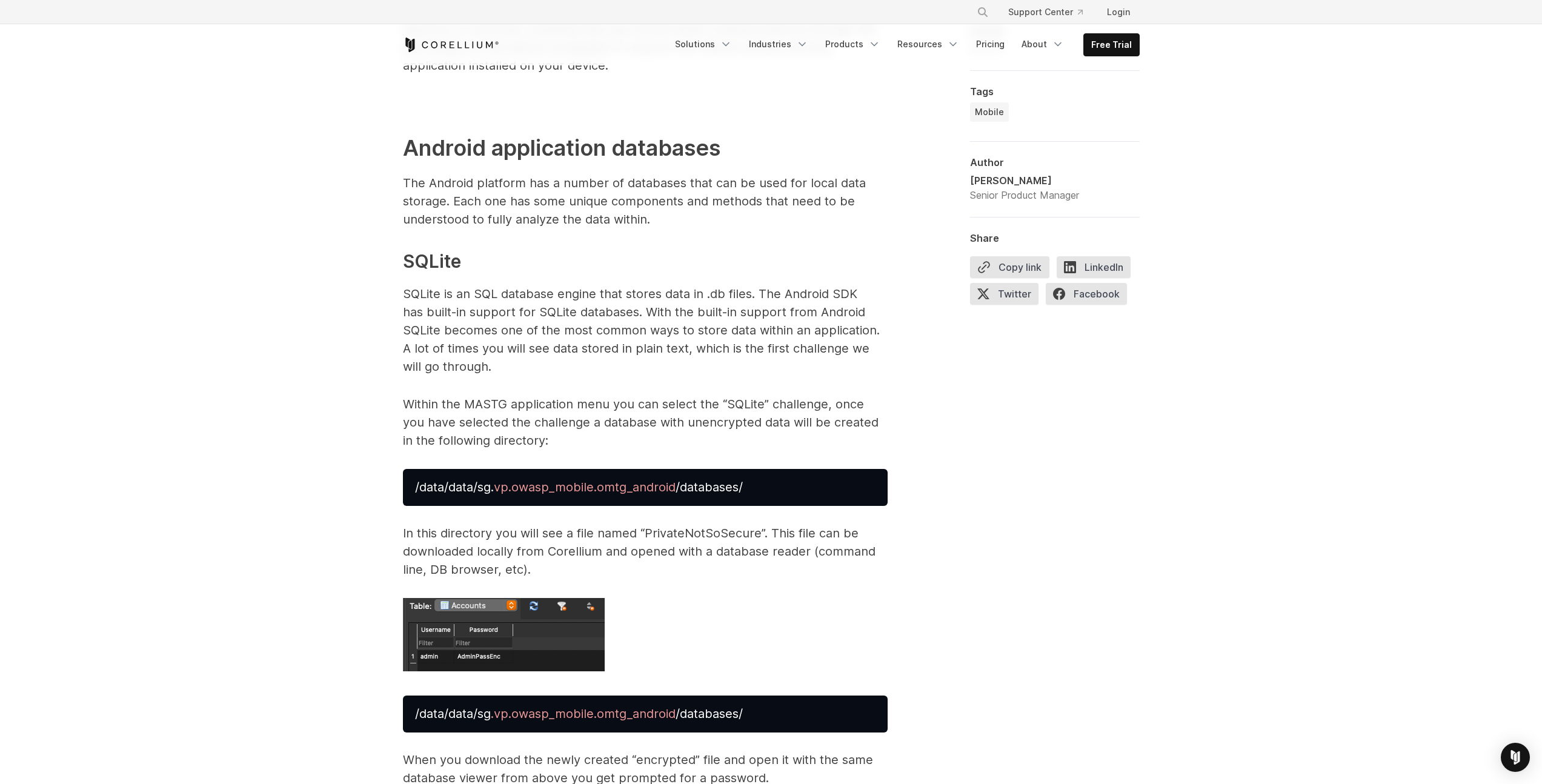
click at [843, 395] on p "Within the MASTG application menu you can select the “SQLite” challenge, once y…" at bounding box center [646, 422] width 485 height 55
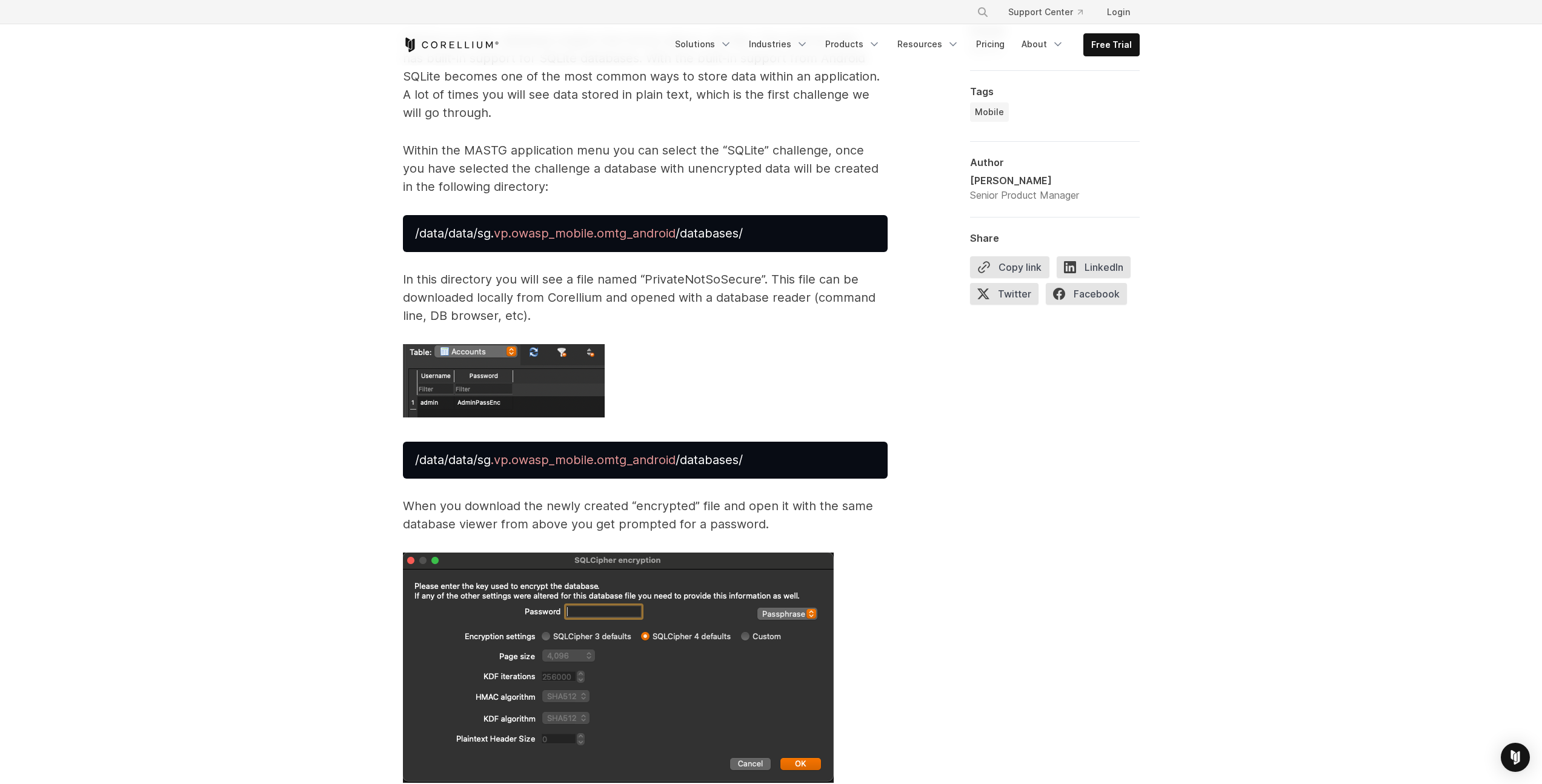
scroll to position [2851, 0]
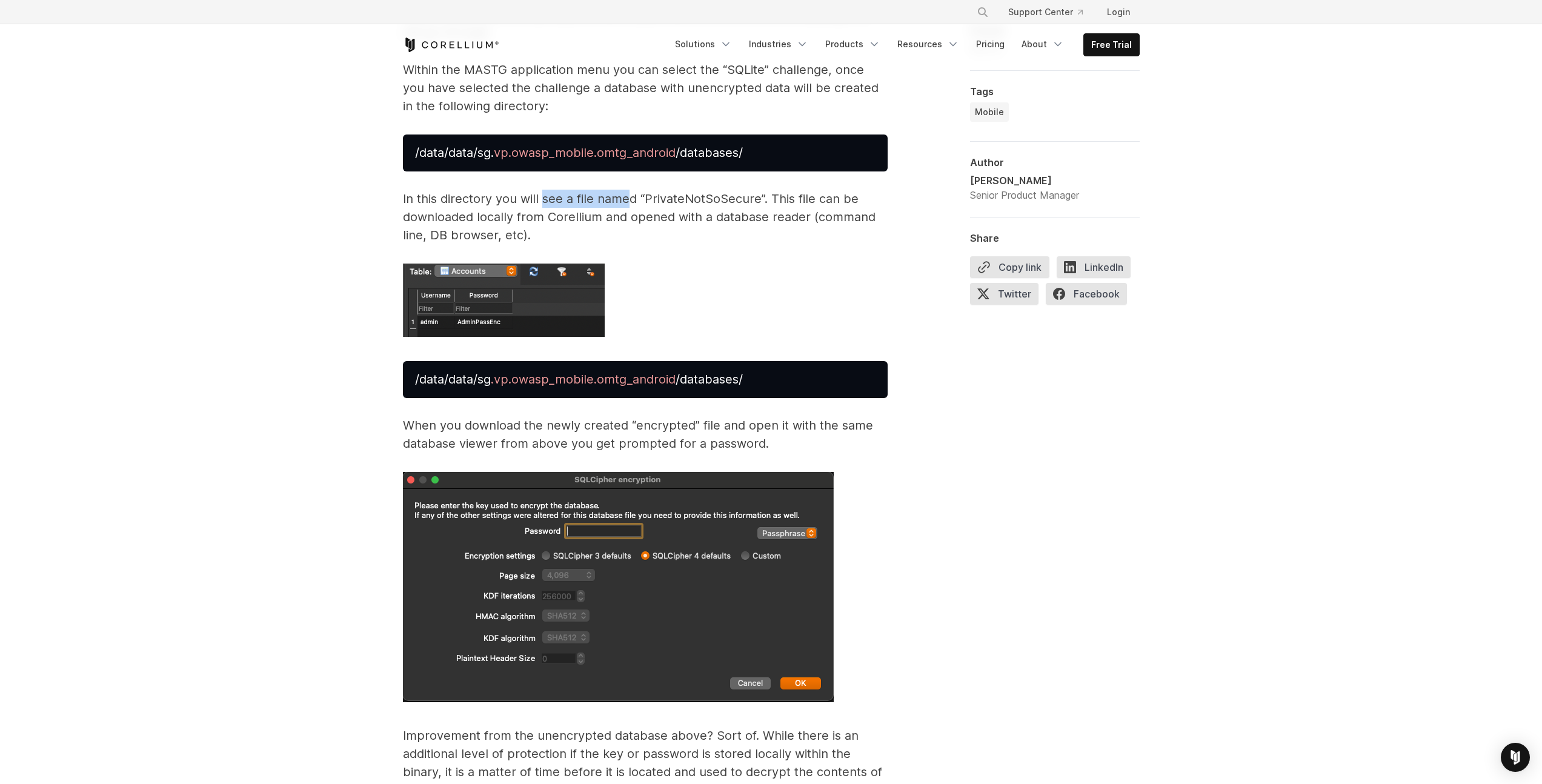
drag, startPoint x: 576, startPoint y: 186, endPoint x: 697, endPoint y: 183, distance: 121.0
click at [639, 190] on p "In this directory you will see a file named “PrivateNotSoSecure”. This file can…" at bounding box center [646, 216] width 485 height 55
drag, startPoint x: 698, startPoint y: 183, endPoint x: 738, endPoint y: 183, distance: 40.0
click at [726, 190] on p "In this directory you will see a file named “PrivateNotSoSecure”. This file can…" at bounding box center [646, 216] width 485 height 55
click at [738, 190] on p "In this directory you will see a file named “PrivateNotSoSecure”. This file can…" at bounding box center [646, 216] width 485 height 55
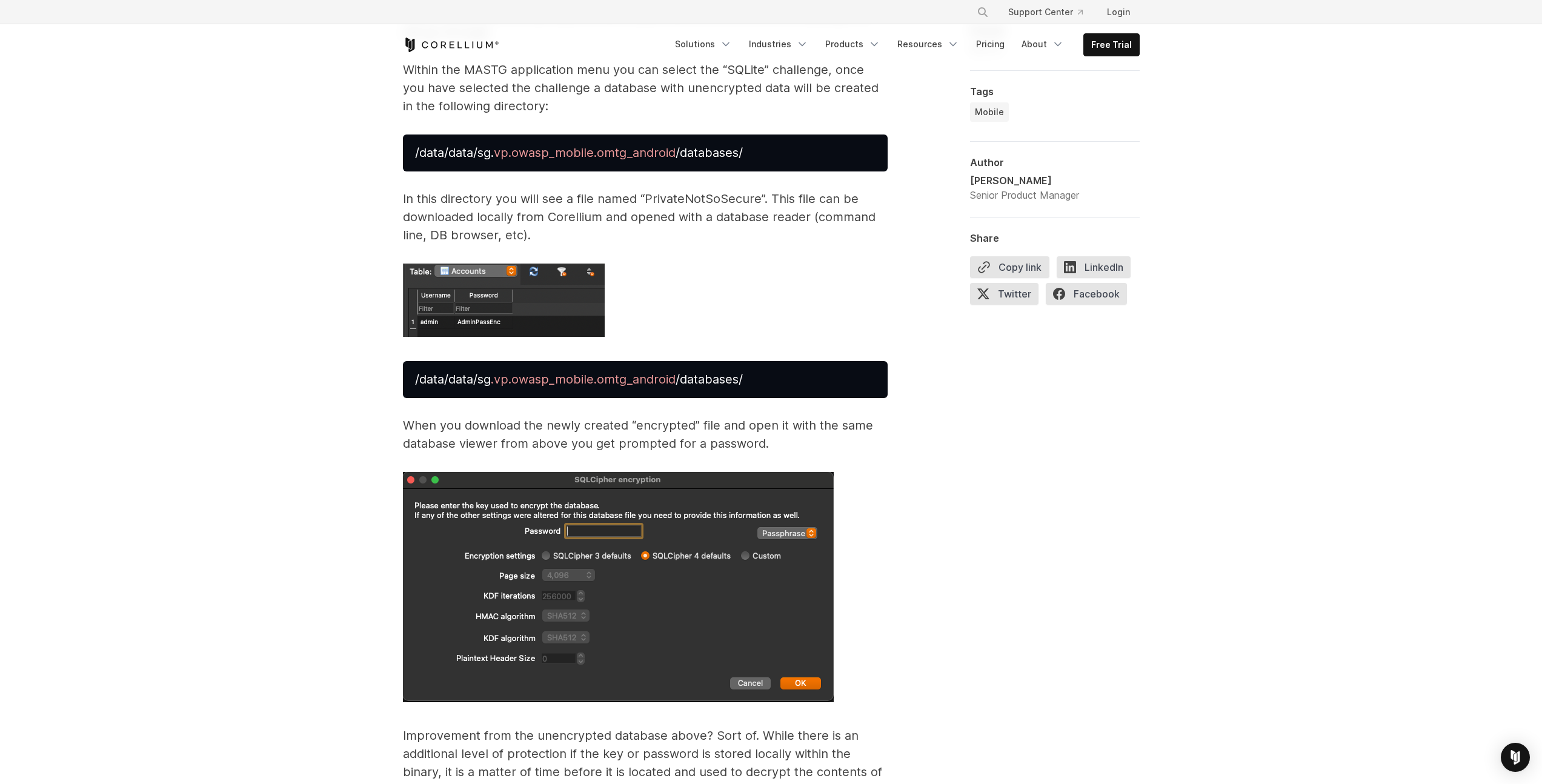
click at [810, 190] on p "In this directory you will see a file named “PrivateNotSoSecure”. This file can…" at bounding box center [646, 216] width 485 height 55
click at [846, 190] on p "In this directory you will see a file named “PrivateNotSoSecure”. This file can…" at bounding box center [646, 216] width 485 height 55
drag, startPoint x: 461, startPoint y: 202, endPoint x: 606, endPoint y: 195, distance: 145.2
click at [550, 198] on p "In this directory you will see a file named “PrivateNotSoSecure”. This file can…" at bounding box center [646, 216] width 485 height 55
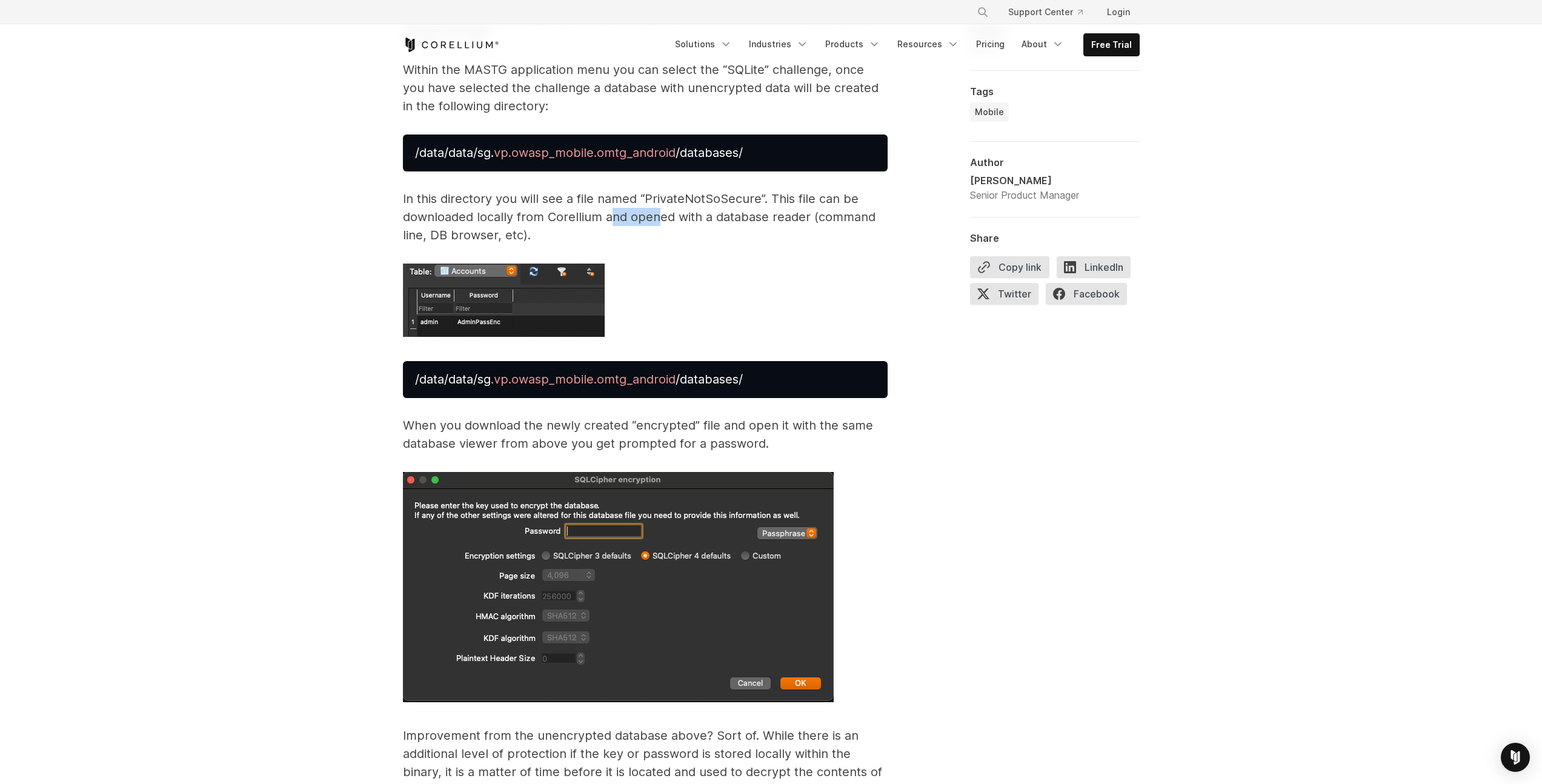
drag, startPoint x: 620, startPoint y: 195, endPoint x: 662, endPoint y: 196, distance: 42.0
click at [657, 196] on p "In this directory you will see a file named “PrivateNotSoSecure”. This file can…" at bounding box center [646, 216] width 485 height 55
drag, startPoint x: 691, startPoint y: 198, endPoint x: 695, endPoint y: 204, distance: 7.2
click at [692, 198] on p "In this directory you will see a file named “PrivateNotSoSecure”. This file can…" at bounding box center [646, 216] width 485 height 55
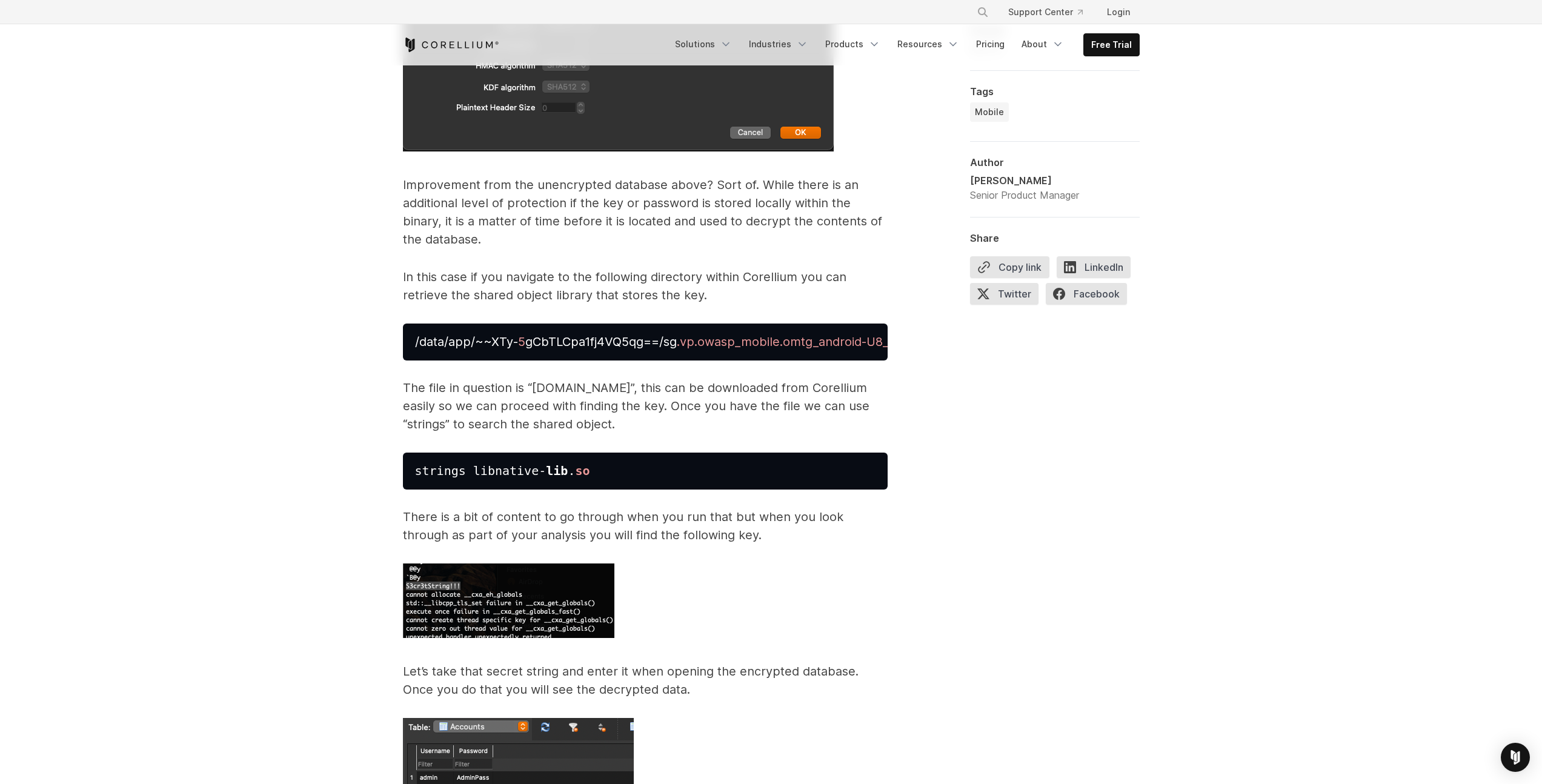
scroll to position [3407, 0]
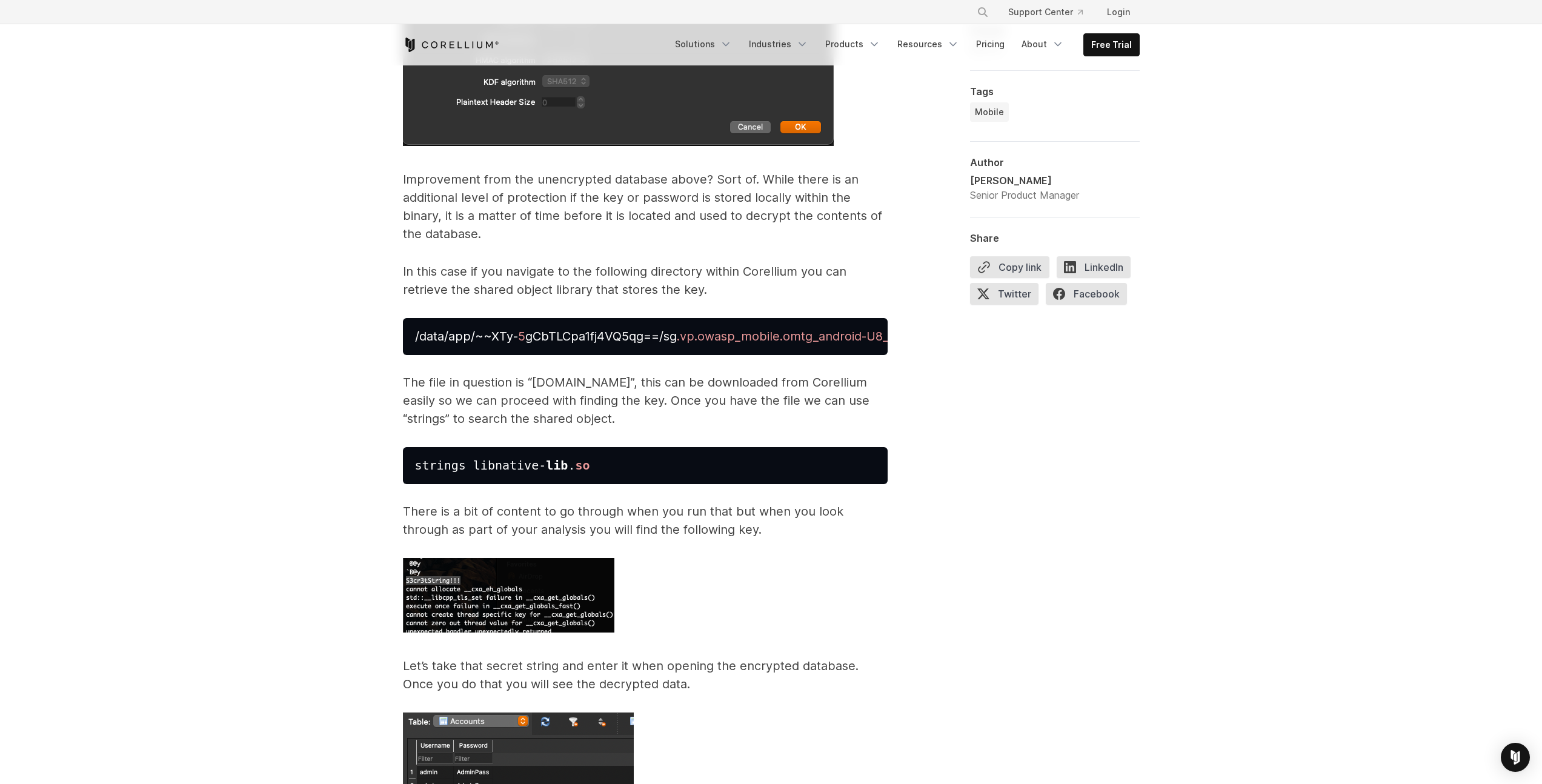
click at [758, 262] on p "In this case if you navigate to the following directory within Corellium you ca…" at bounding box center [646, 280] width 485 height 37
click at [887, 46] on link "Products" at bounding box center [853, 44] width 70 height 21
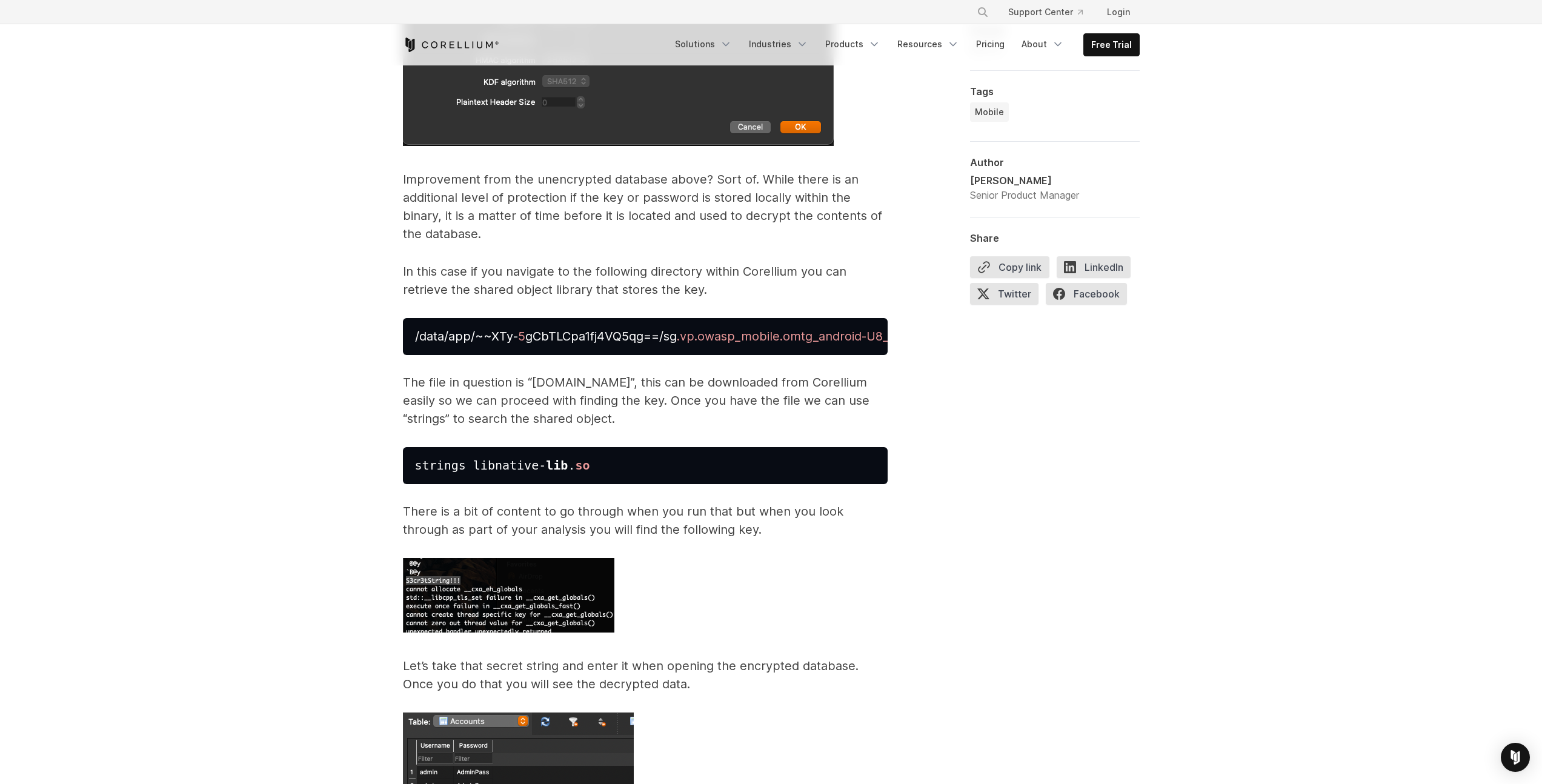
click at [754, 262] on p "In this case if you navigate to the following directory within Corellium you ca…" at bounding box center [646, 280] width 485 height 37
copy p "Corellium"
